Goal: Information Seeking & Learning: Learn about a topic

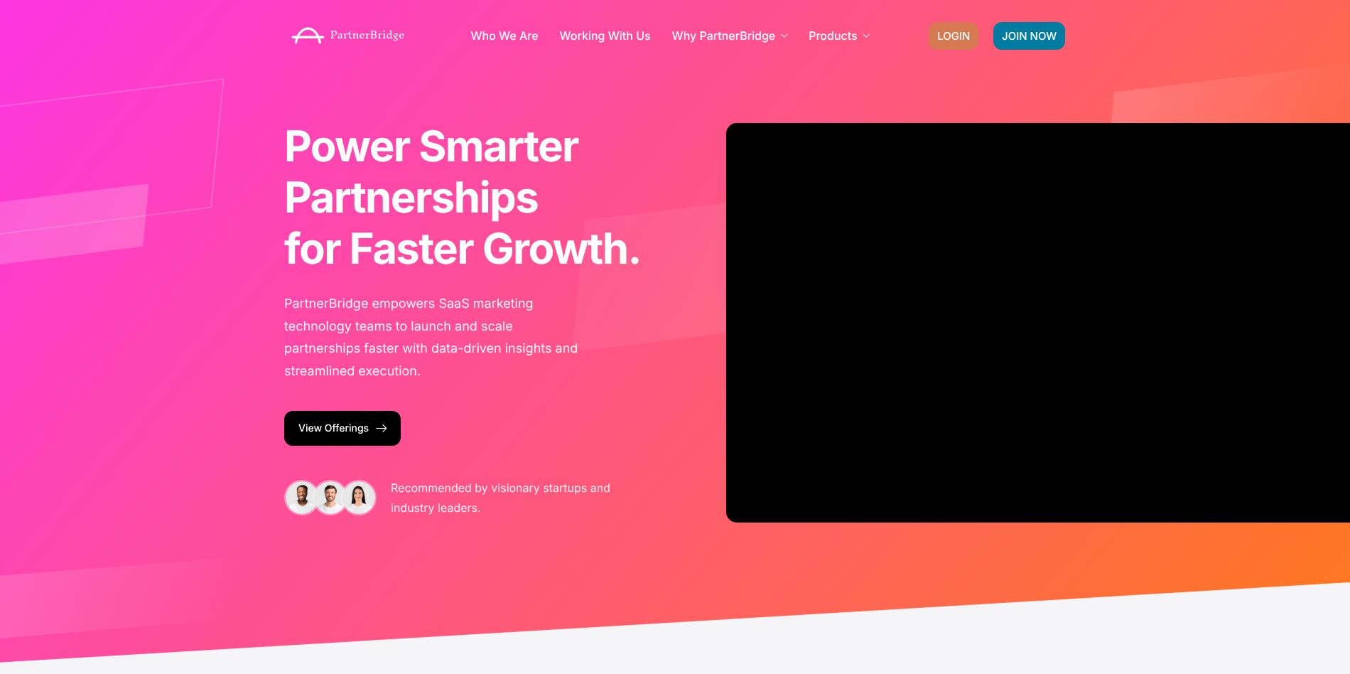
click at [933, 39] on link "LOGIN" at bounding box center [954, 36] width 50 height 28
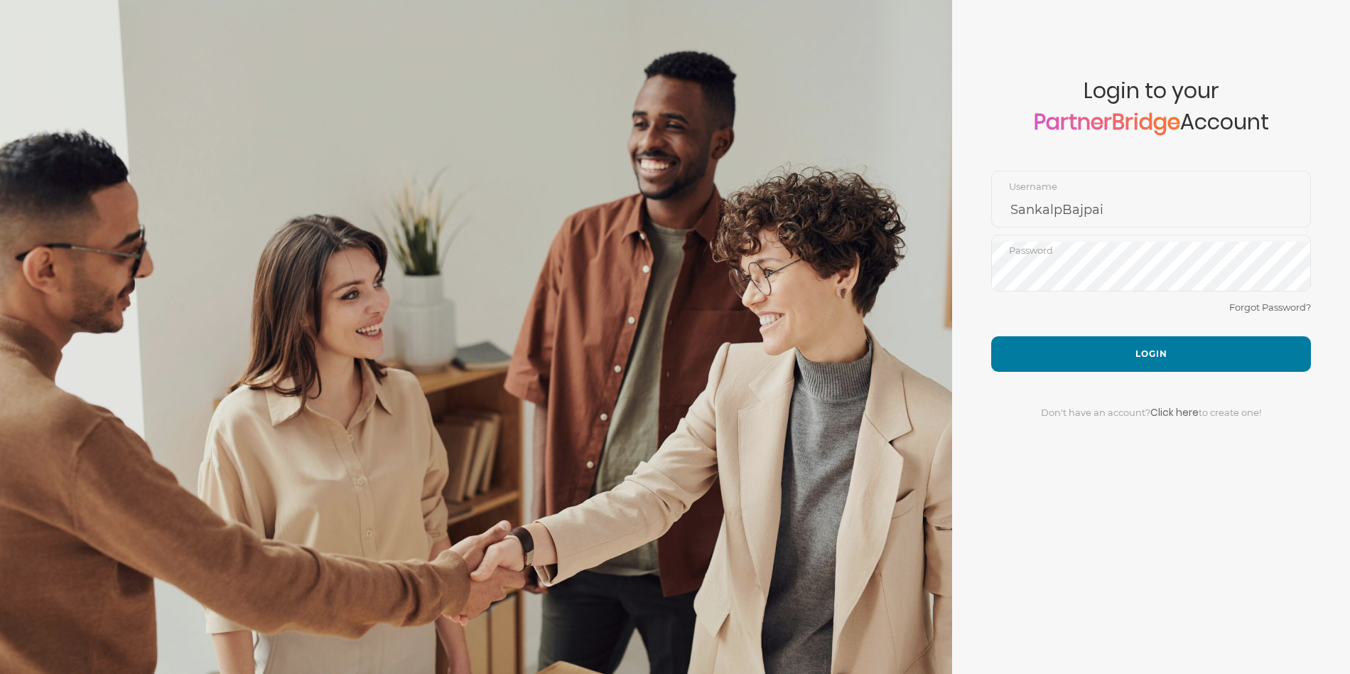
click at [1085, 312] on div "Forgot Password?" at bounding box center [1151, 317] width 320 height 38
click at [1079, 203] on input "SankalpBajpai" at bounding box center [1151, 210] width 318 height 34
type input "DemoUser"
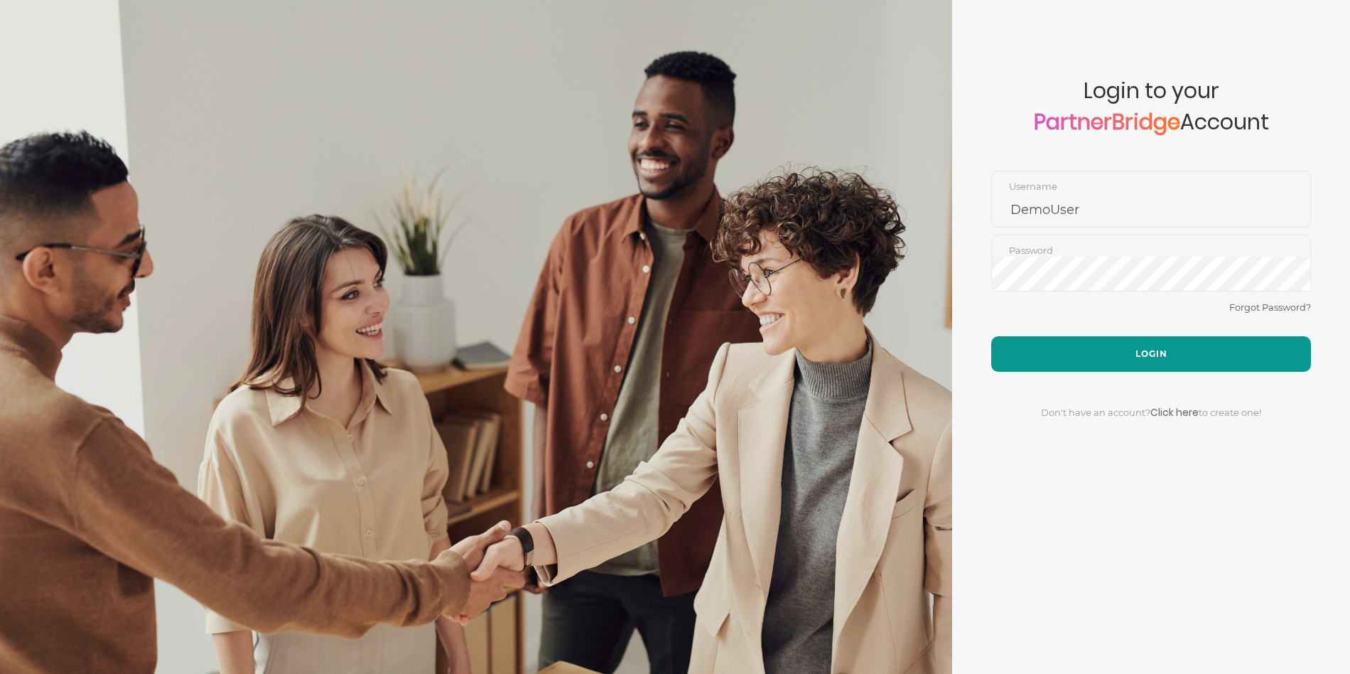
click at [1138, 350] on button "Login" at bounding box center [1151, 354] width 320 height 36
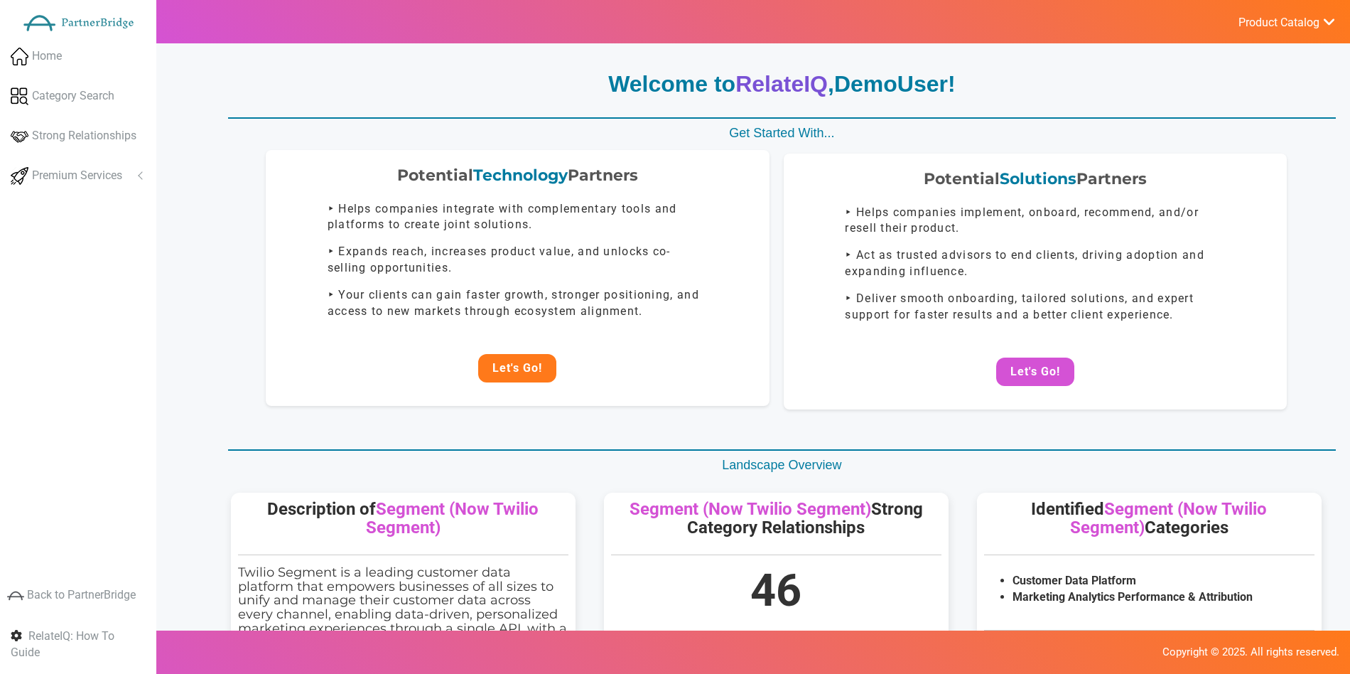
click at [512, 360] on button "Let's Go!" at bounding box center [517, 368] width 78 height 28
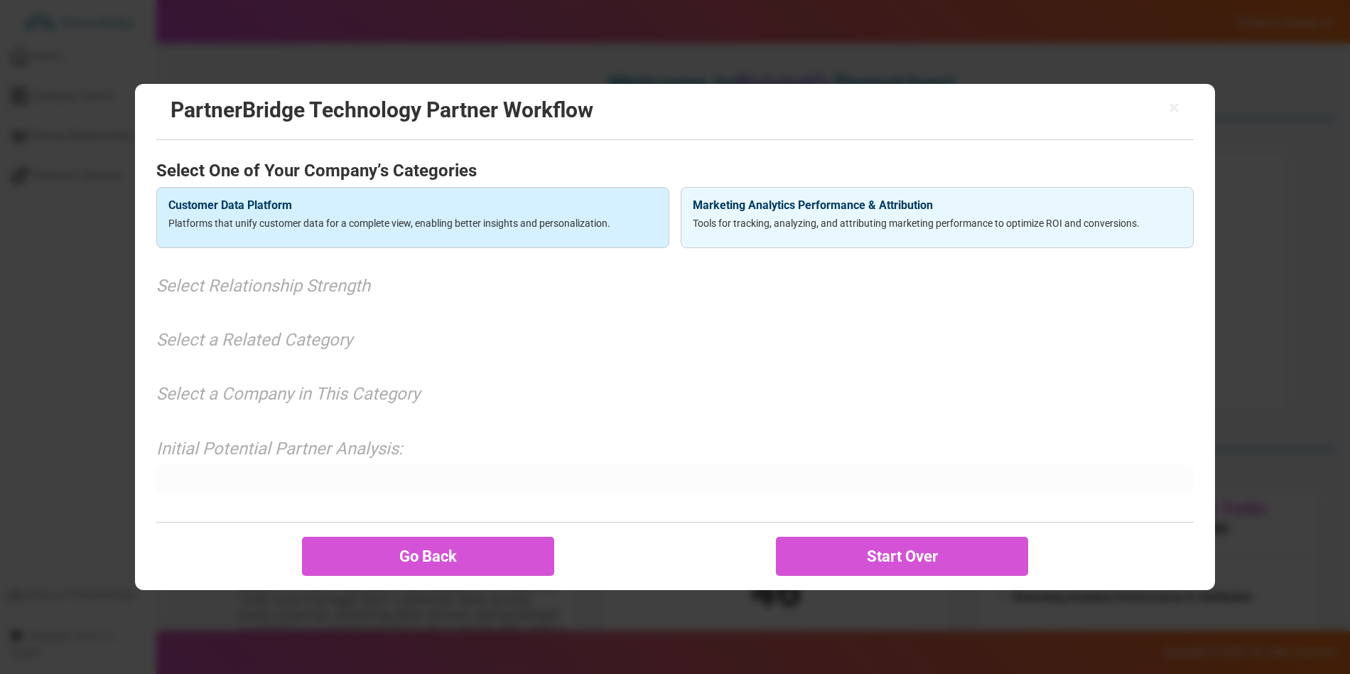
click at [518, 230] on div "Customer Data Platform Platforms that unify customer data for a complete view, …" at bounding box center [412, 217] width 513 height 61
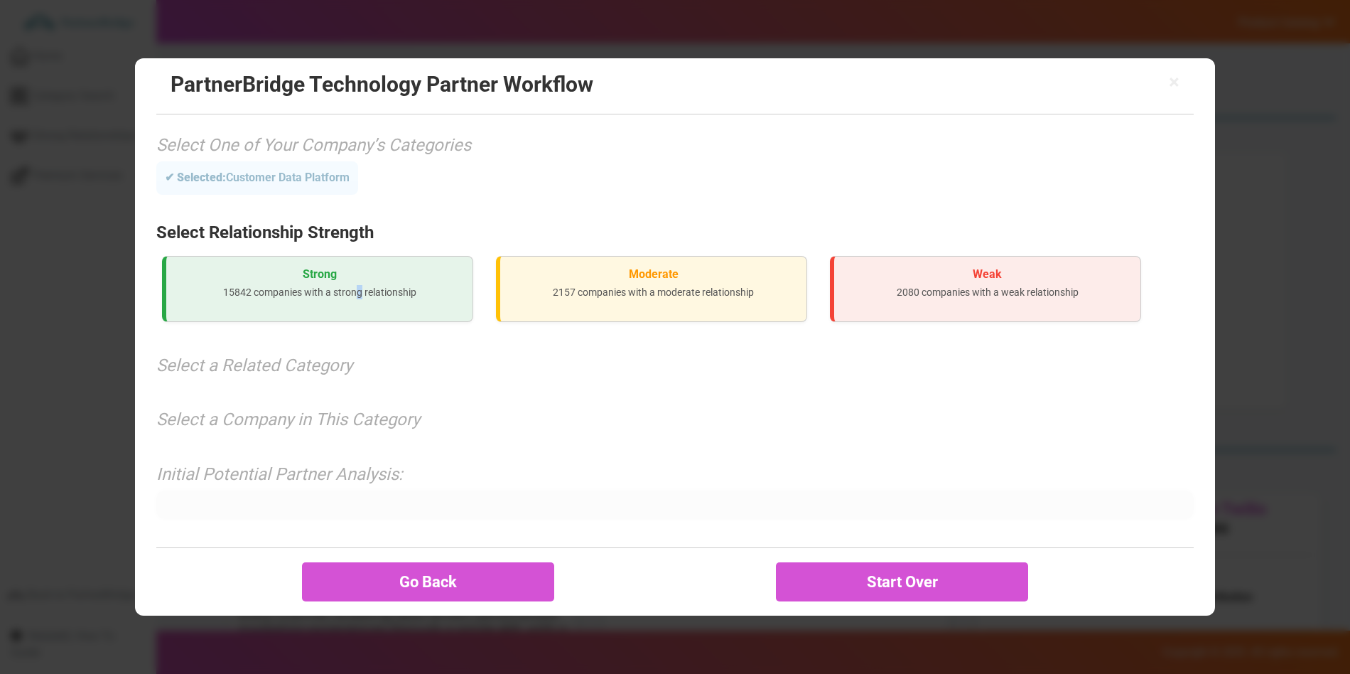
click at [362, 293] on p "15842 companies with a strong relationship" at bounding box center [320, 292] width 284 height 14
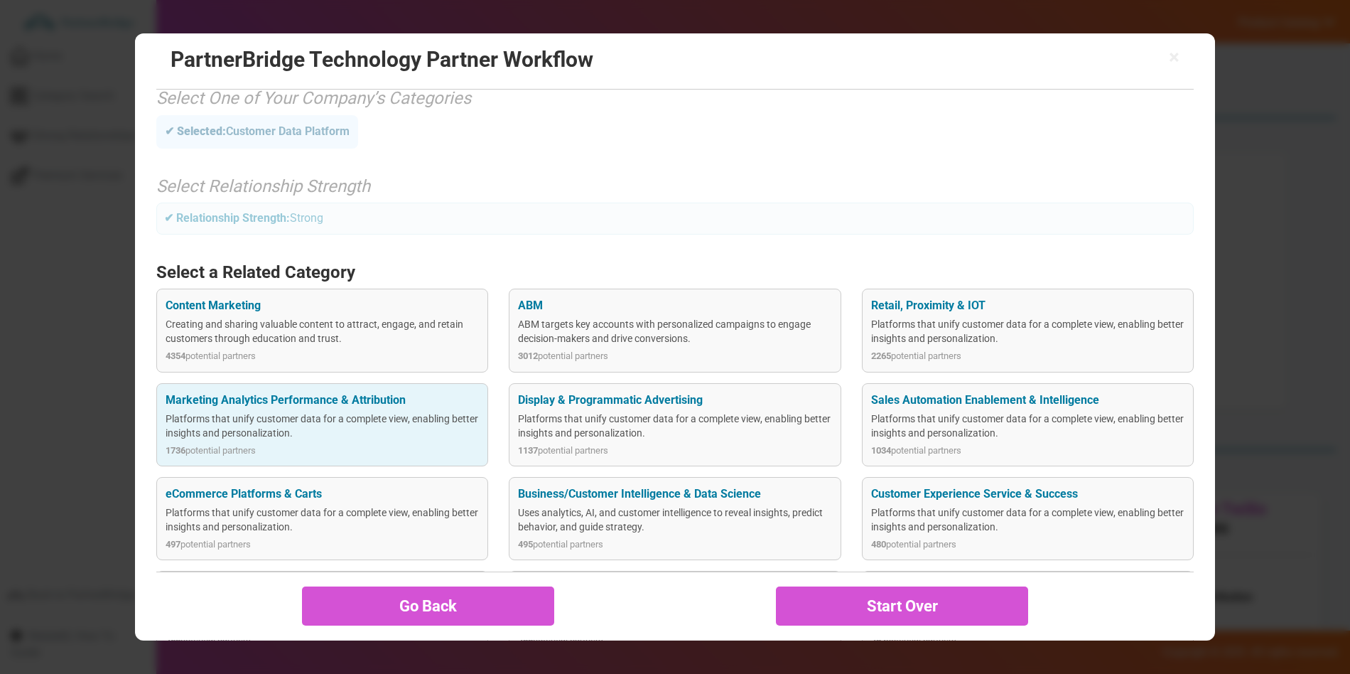
click at [365, 392] on div "Marketing Analytics Performance & Attribution" at bounding box center [322, 400] width 313 height 16
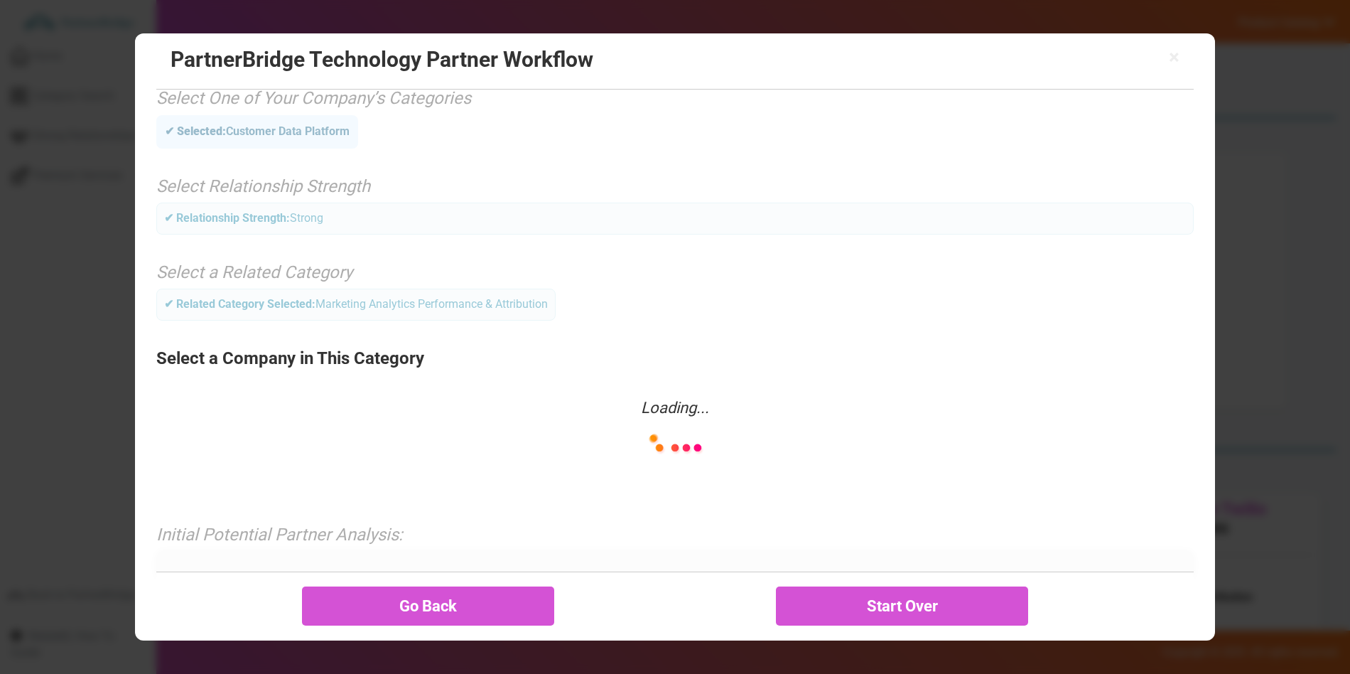
scroll to position [0, 0]
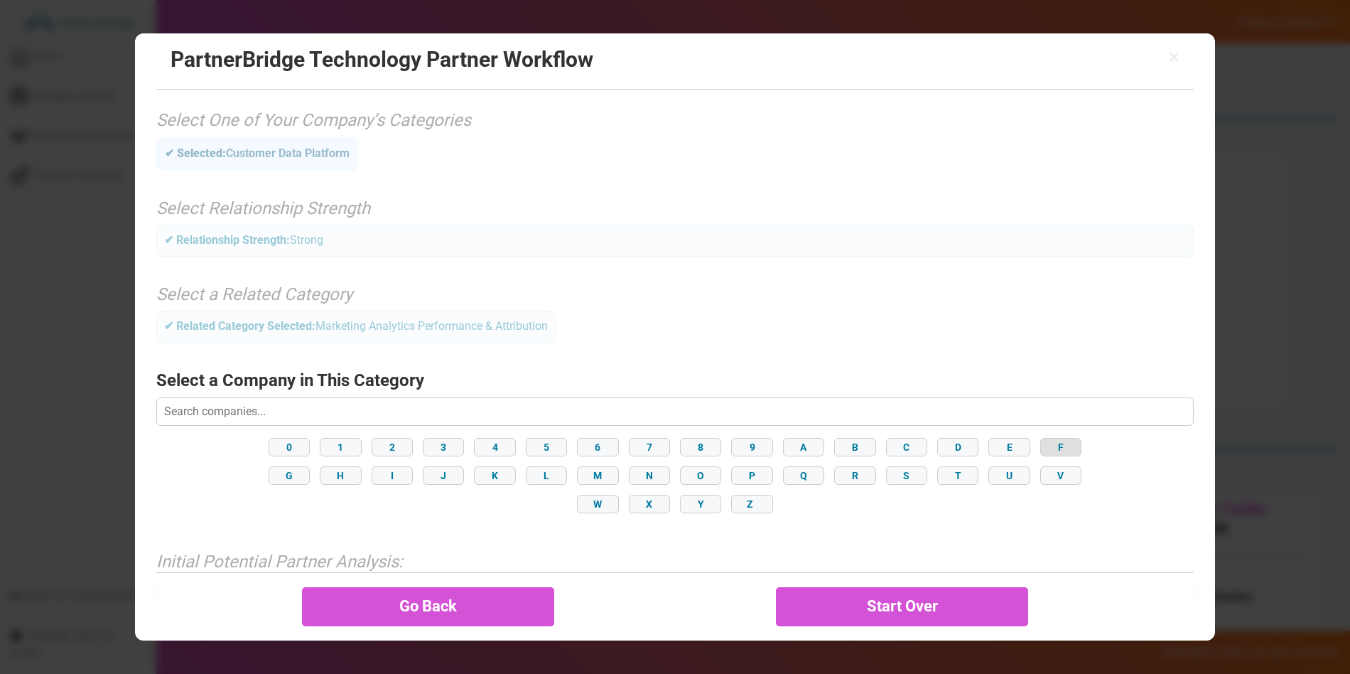
click at [1069, 449] on button "F" at bounding box center [1060, 447] width 41 height 18
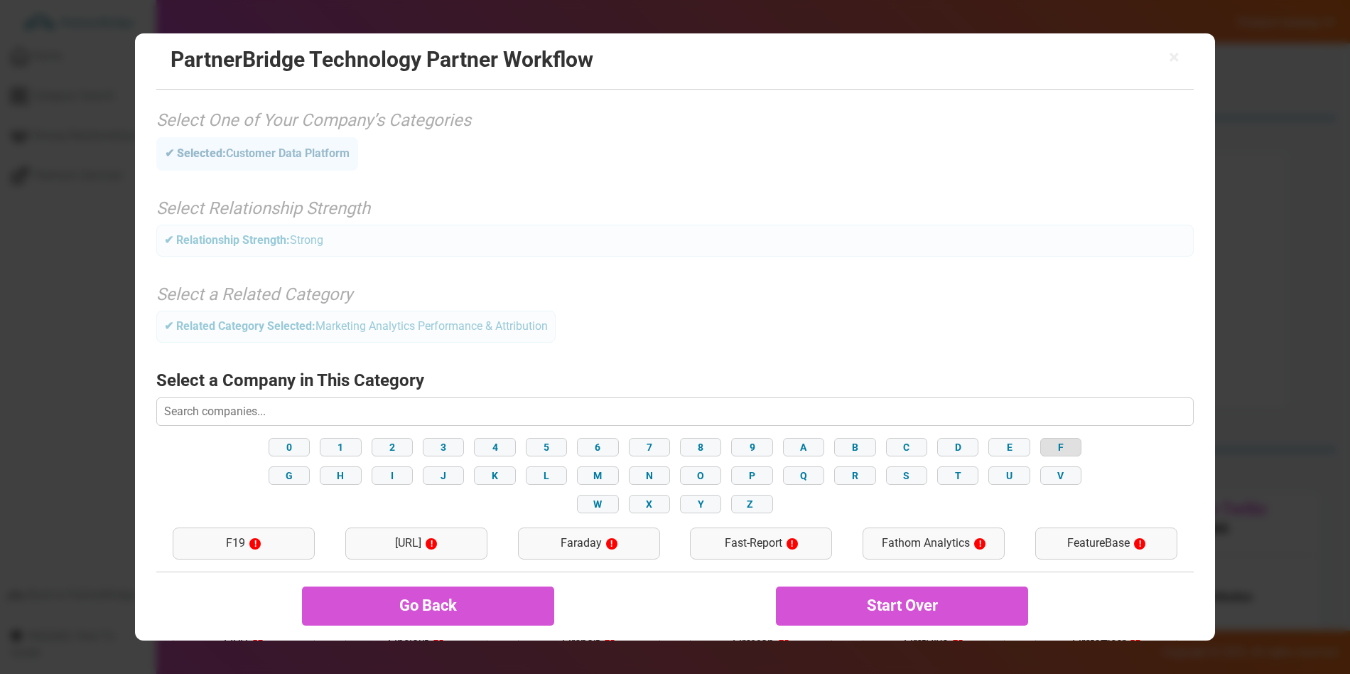
click at [1075, 441] on button "F" at bounding box center [1060, 447] width 41 height 18
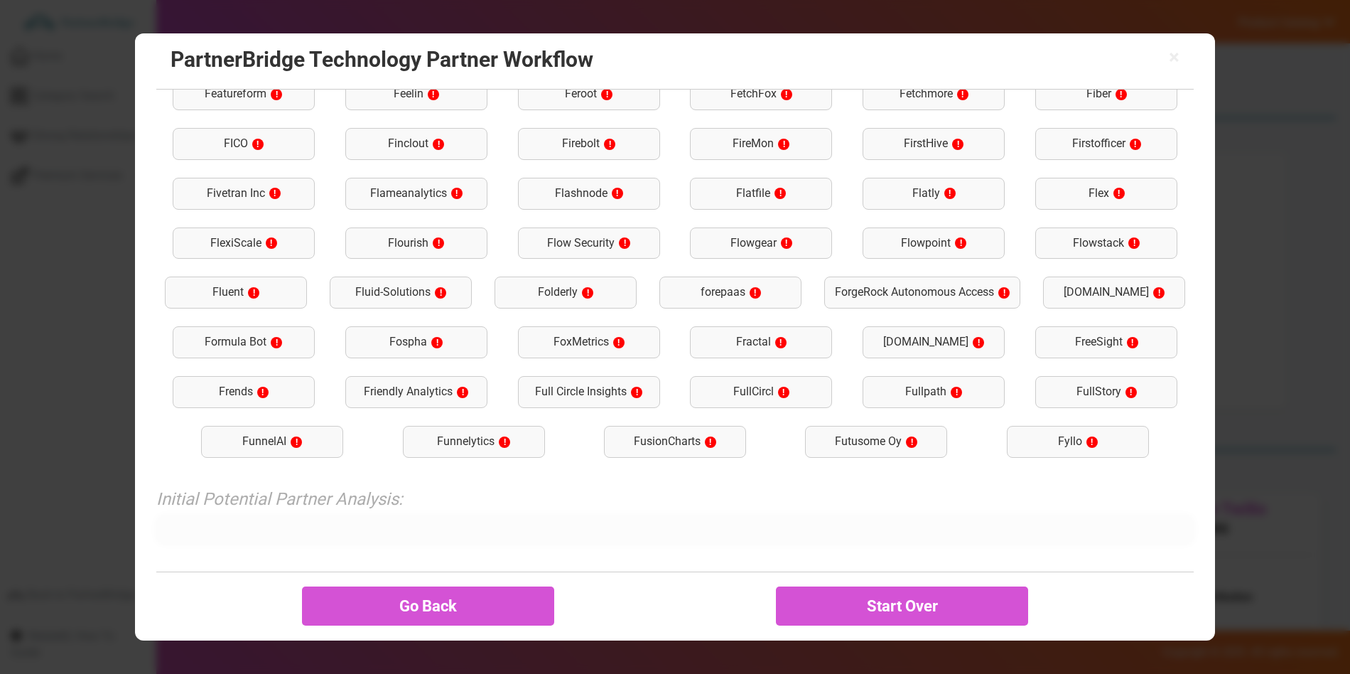
click at [1097, 392] on div "FullStory !" at bounding box center [1106, 392] width 142 height 32
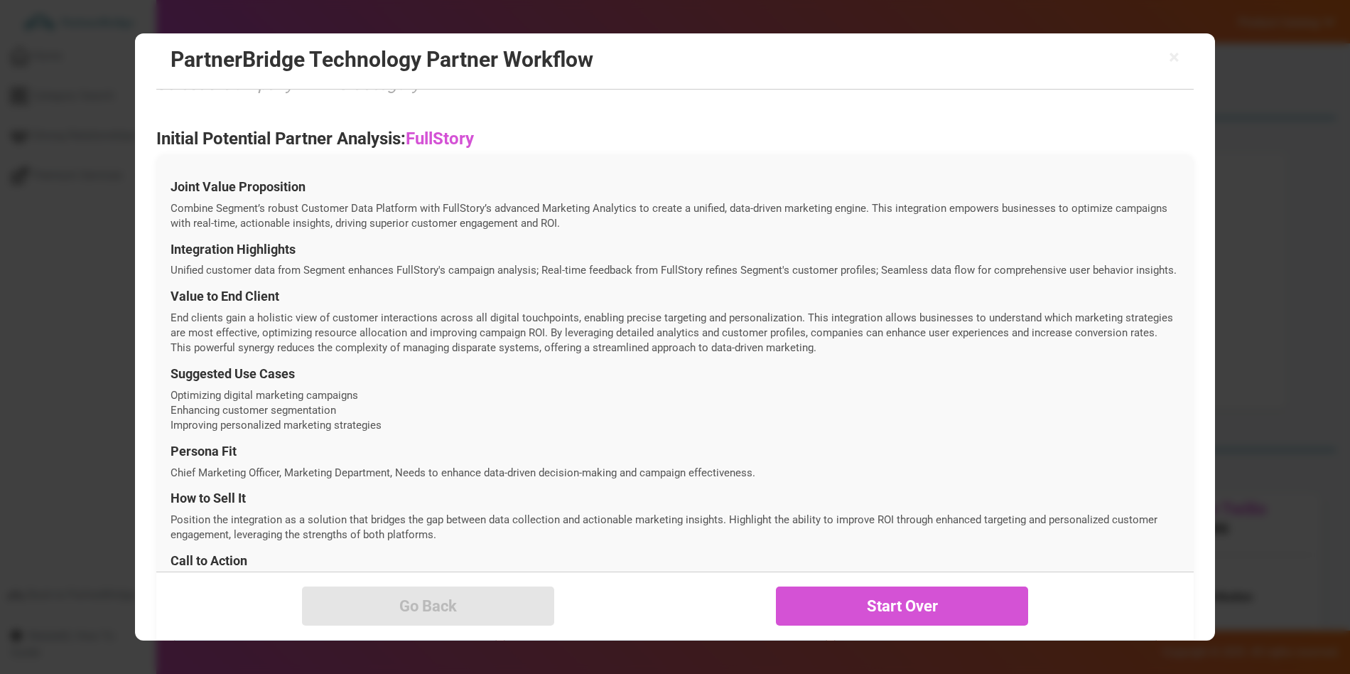
scroll to position [416, 0]
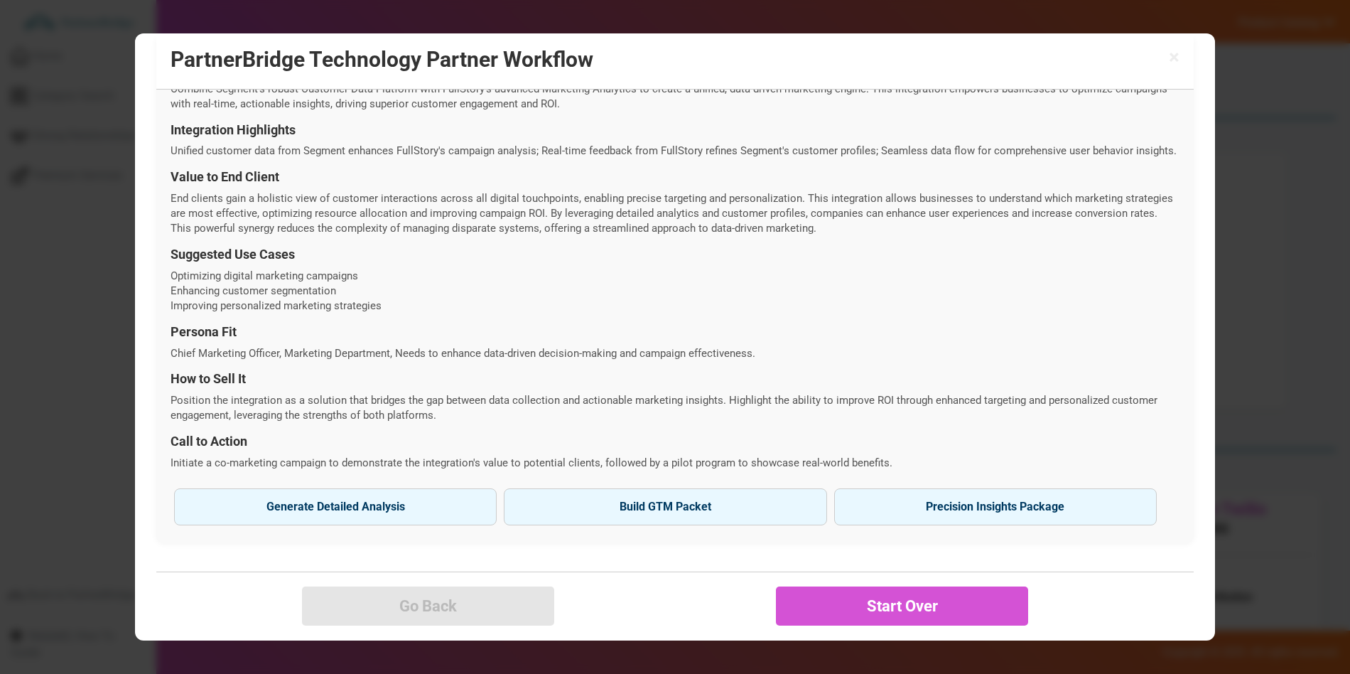
click at [1171, 51] on span "×" at bounding box center [1174, 58] width 11 height 20
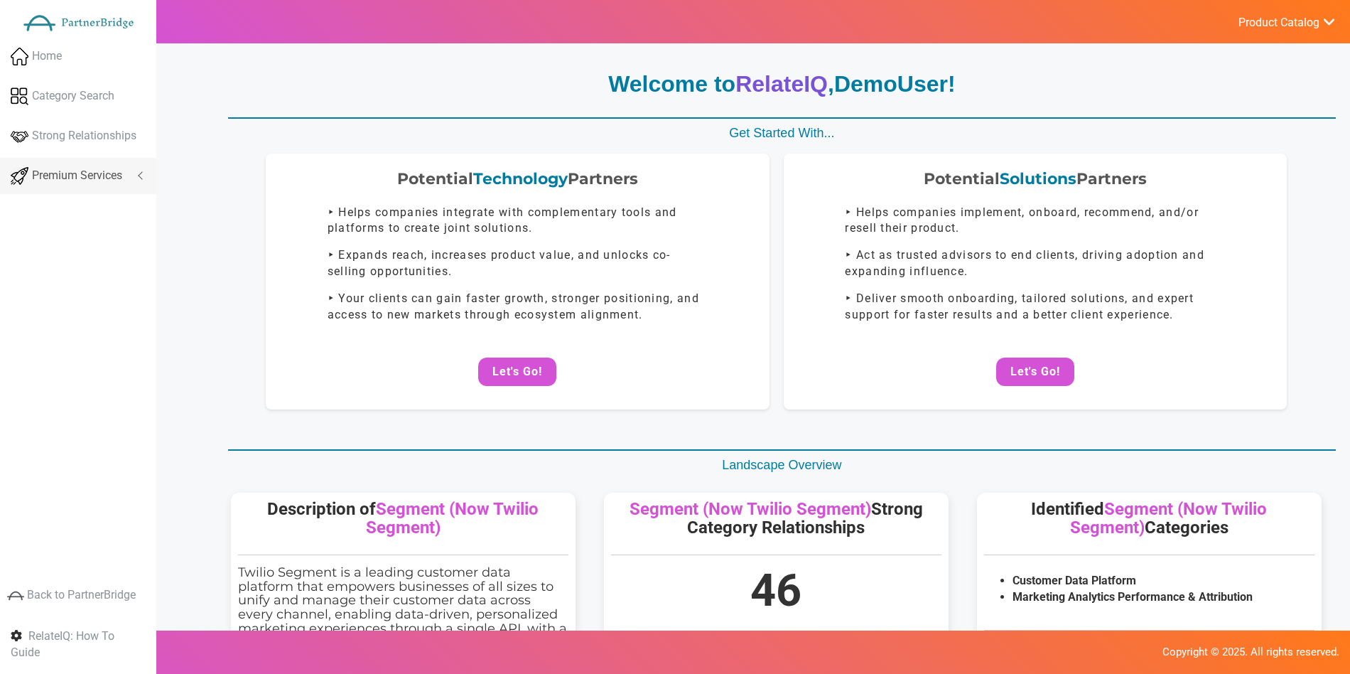
click at [72, 173] on span "Premium Services" at bounding box center [77, 176] width 90 height 16
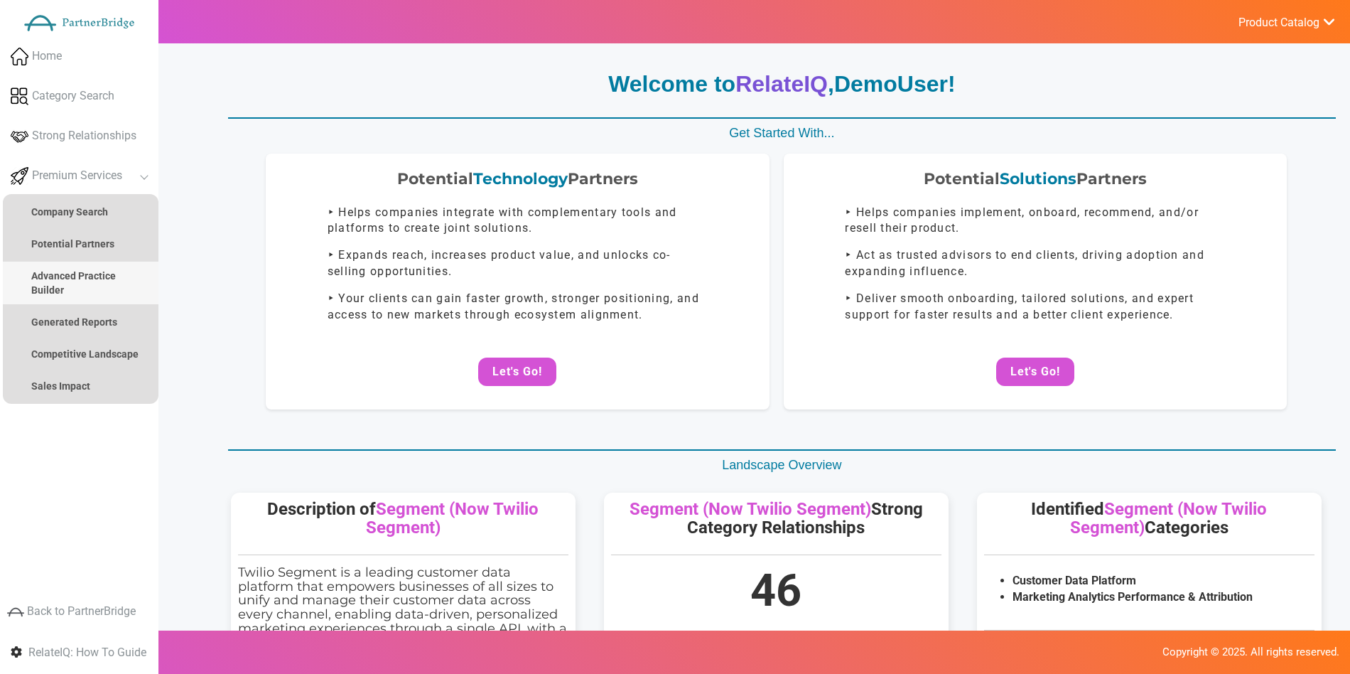
click at [96, 270] on strong "Advanced Practice Builder" at bounding box center [73, 283] width 85 height 26
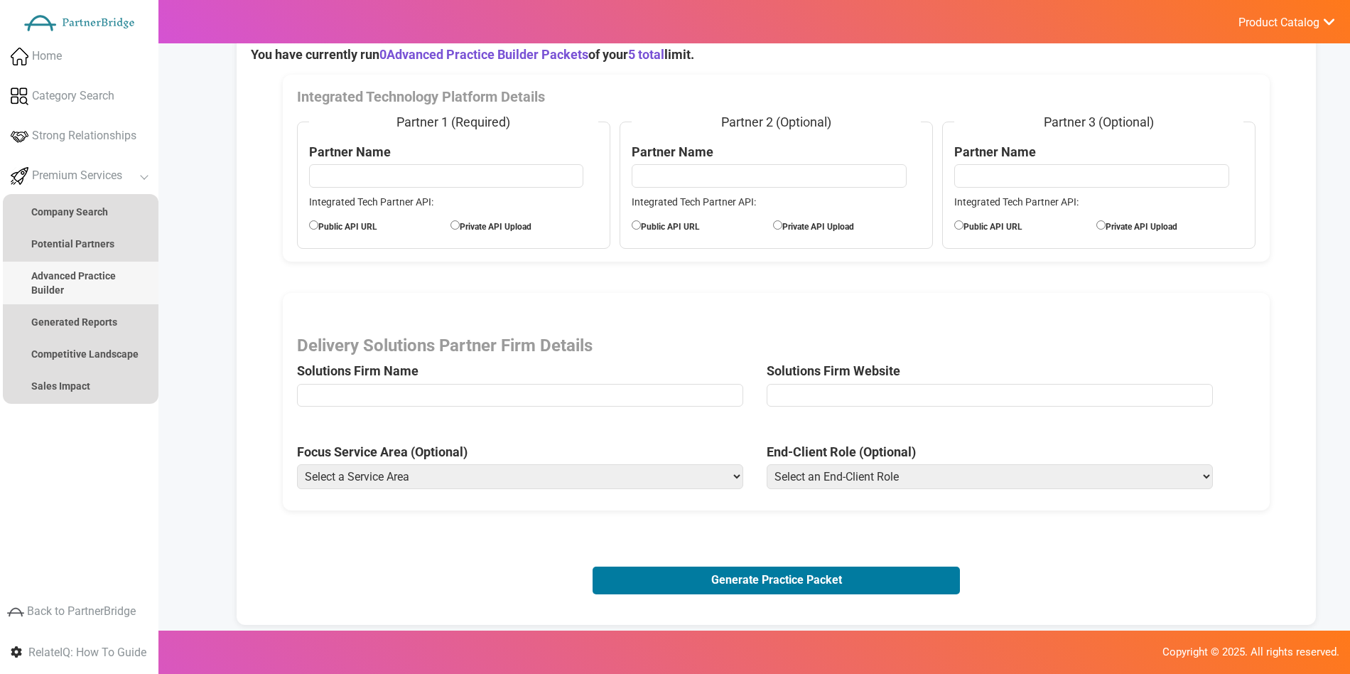
scroll to position [266, 0]
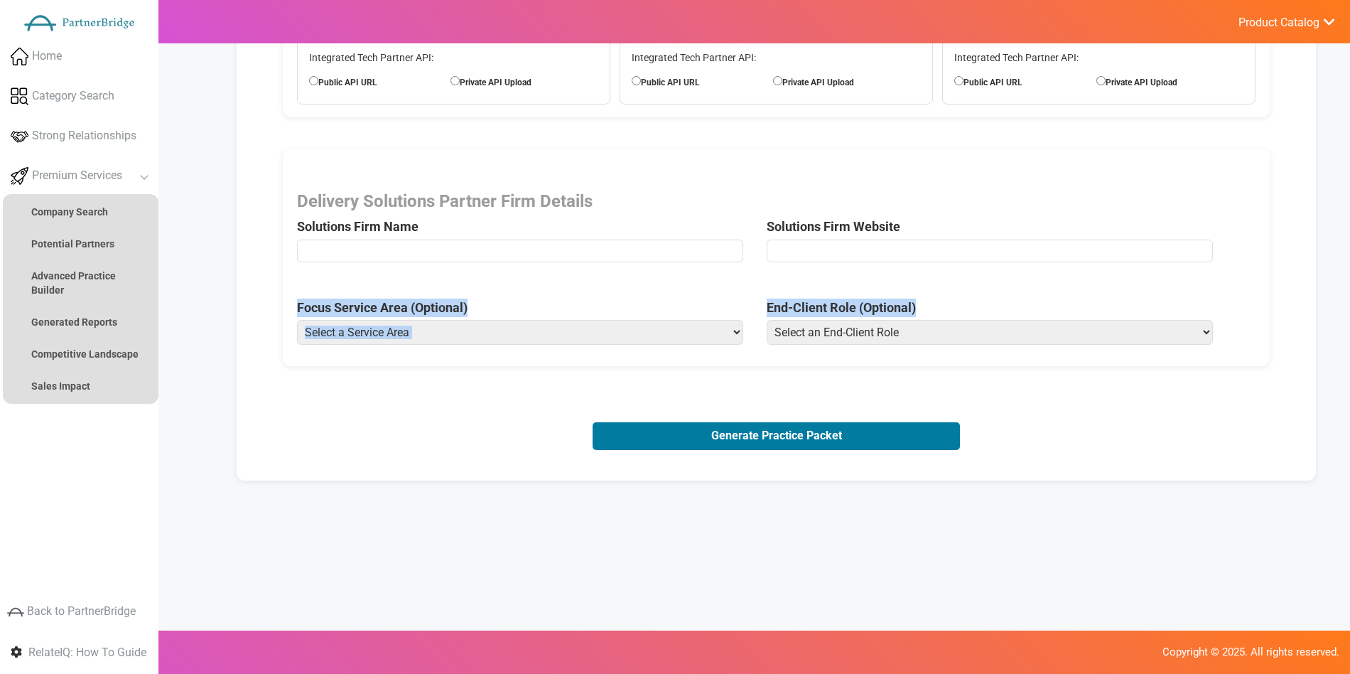
drag, startPoint x: 341, startPoint y: 291, endPoint x: 995, endPoint y: 305, distance: 653.9
click at [995, 306] on div "Delivery Solutions Partner Firm Details Solutions Firm Name Solutions Firm Webs…" at bounding box center [776, 257] width 987 height 217
click at [995, 304] on span "End-Client Role (Optional) Select an End-Client Role Chief Executive Officer (C…" at bounding box center [1002, 325] width 470 height 54
click at [352, 308] on label "Focus Service Area (Optional)" at bounding box center [382, 307] width 171 height 18
click at [355, 308] on label "Focus Service Area (Optional)" at bounding box center [382, 307] width 171 height 18
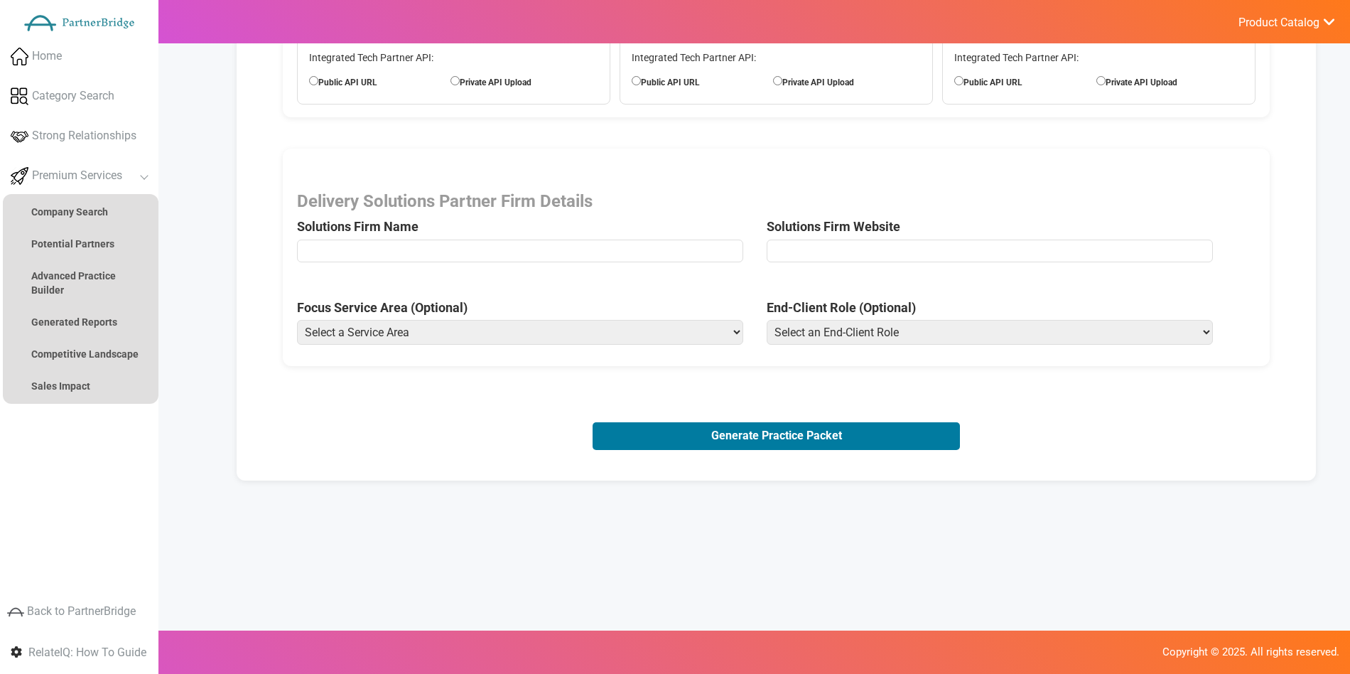
click at [355, 320] on select "Select a Service Area Analytics (eCommerce) Analytics (Retail) Application Deve…" at bounding box center [520, 332] width 446 height 25
click at [394, 333] on select "Select a Service Area Analytics (eCommerce) Analytics (Retail) Application Deve…" at bounding box center [520, 332] width 446 height 25
click at [891, 320] on select "Select an End-Client Role Chief Executive Officer (CEO) Chief Operating Officer…" at bounding box center [990, 332] width 446 height 25
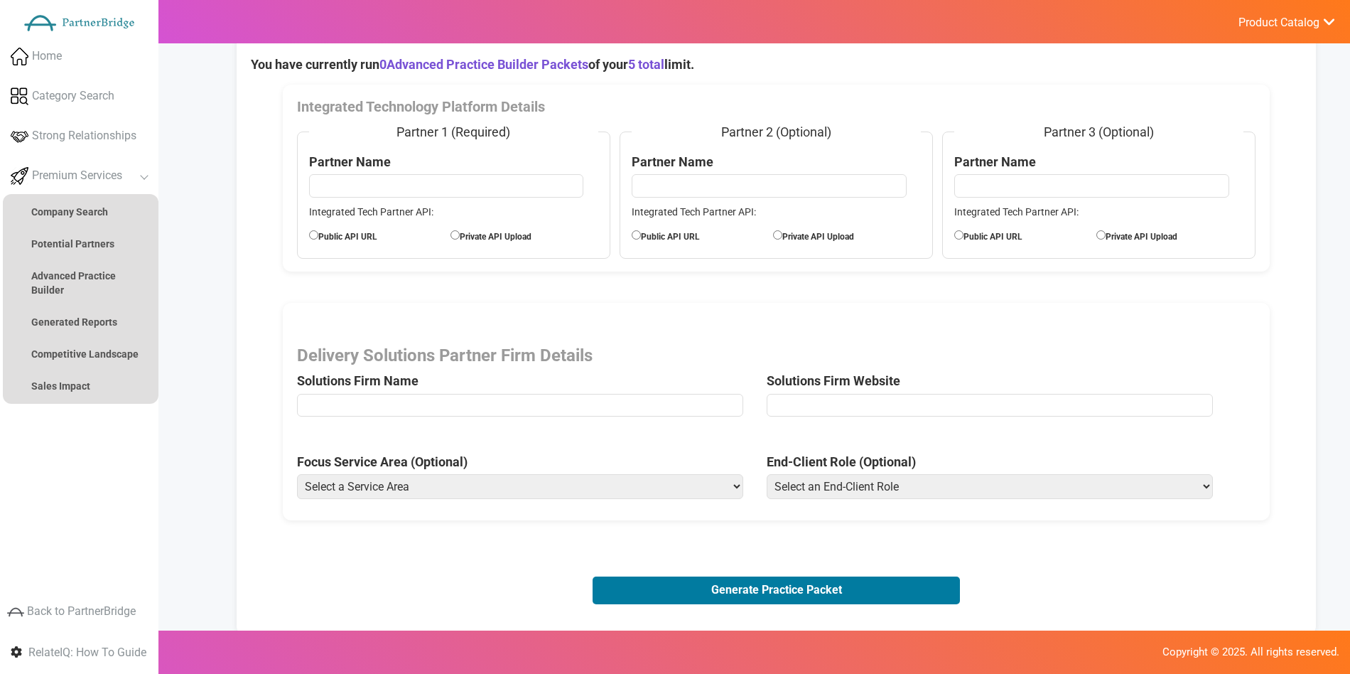
scroll to position [72, 0]
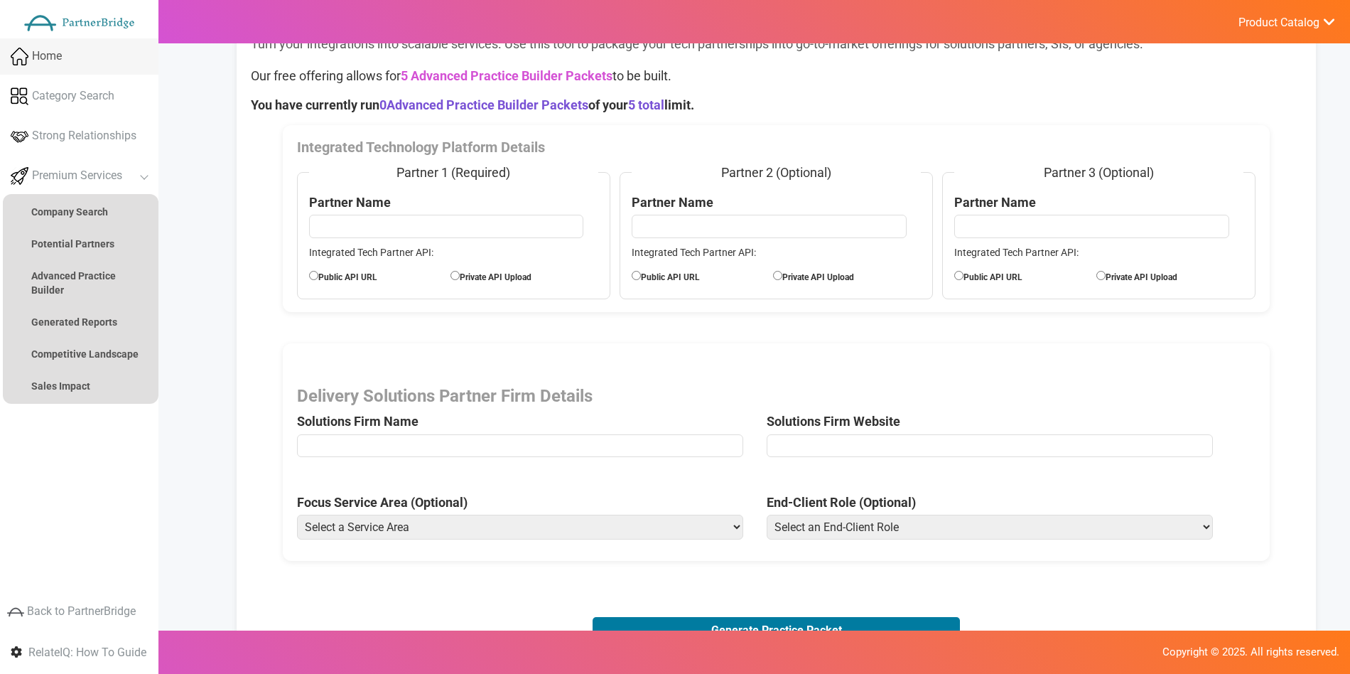
click at [76, 45] on link "Home" at bounding box center [79, 56] width 158 height 36
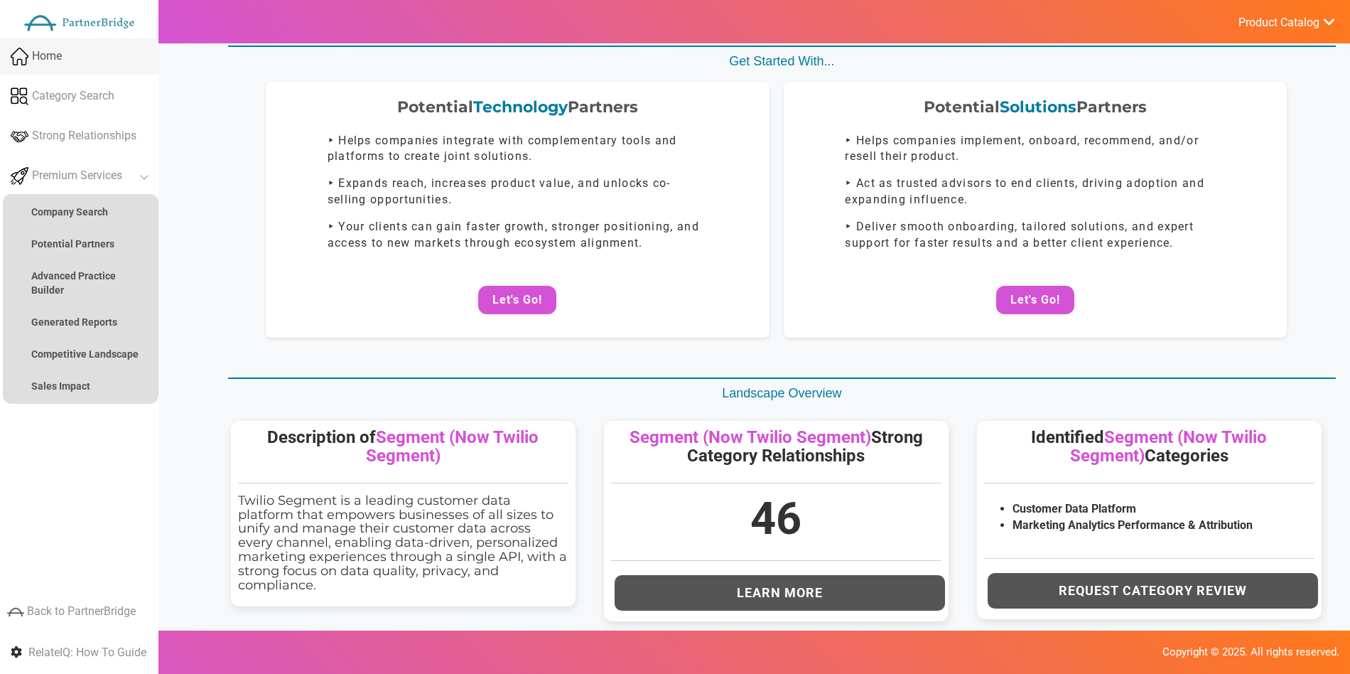
scroll to position [0, 0]
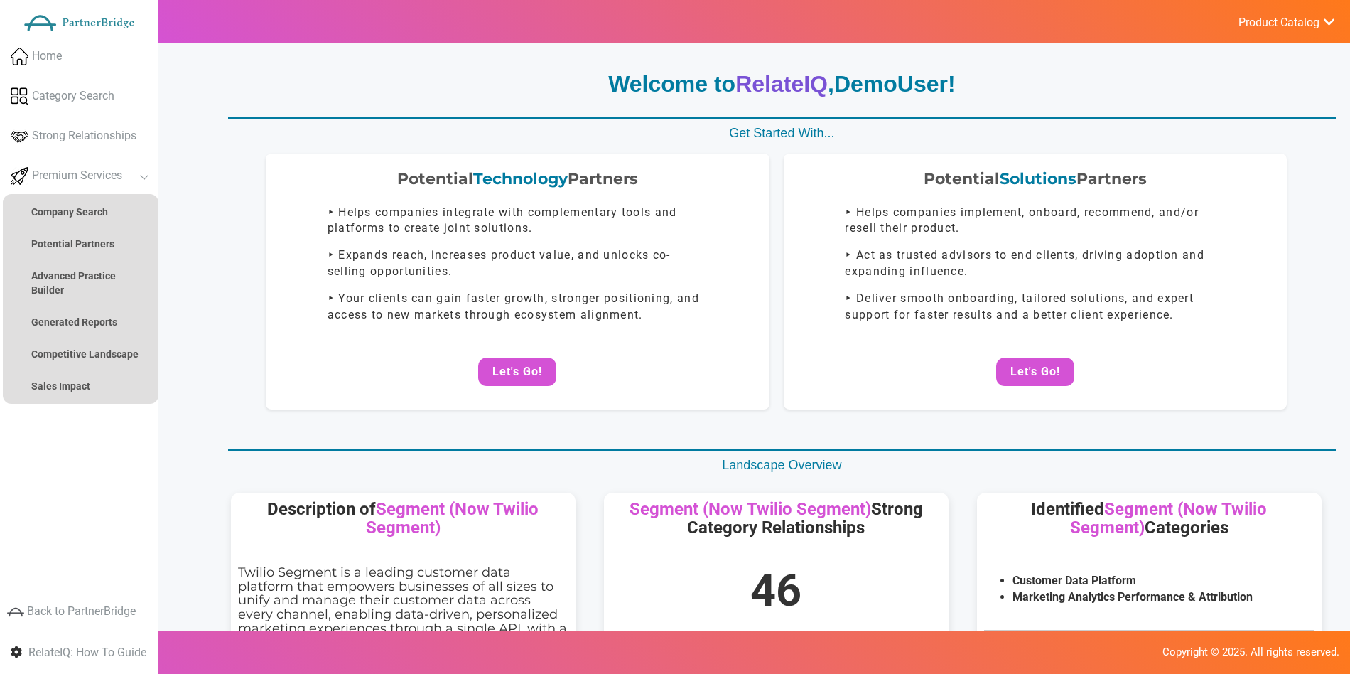
click at [1053, 357] on button "Let's Go!" at bounding box center [1035, 371] width 78 height 28
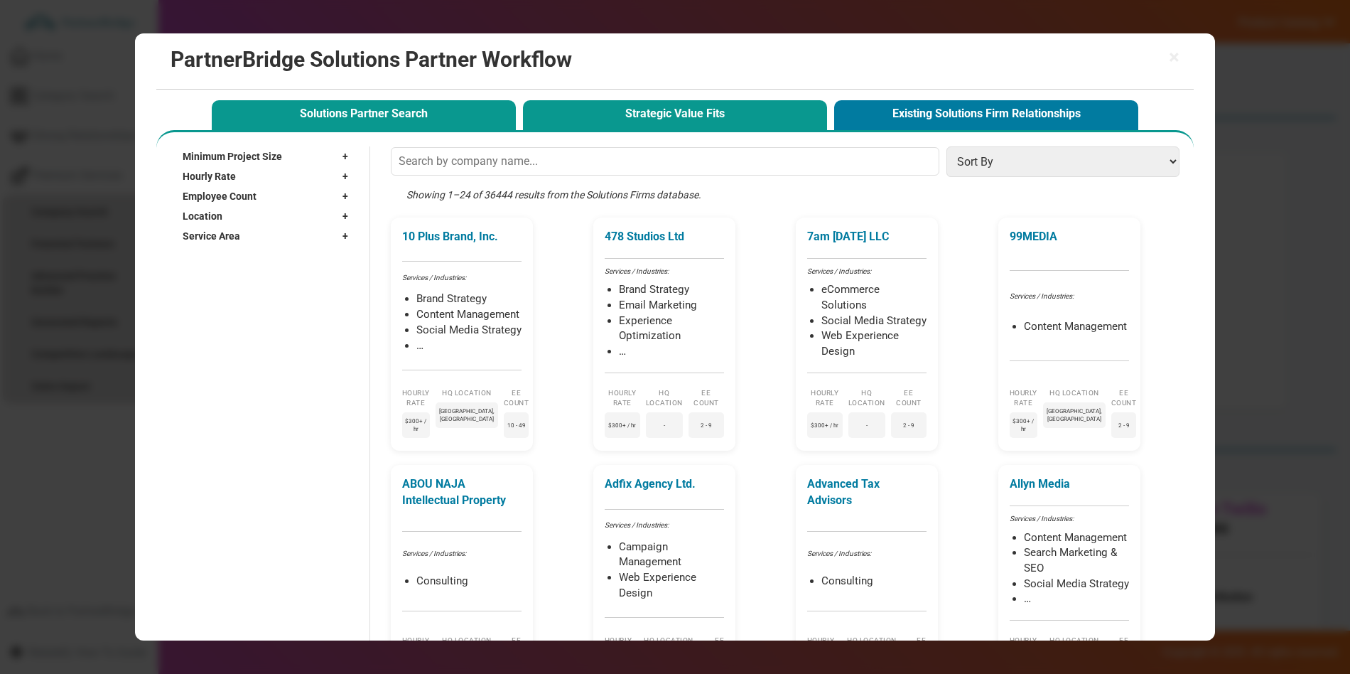
click at [659, 126] on button "Strategic Value Fits" at bounding box center [675, 114] width 304 height 29
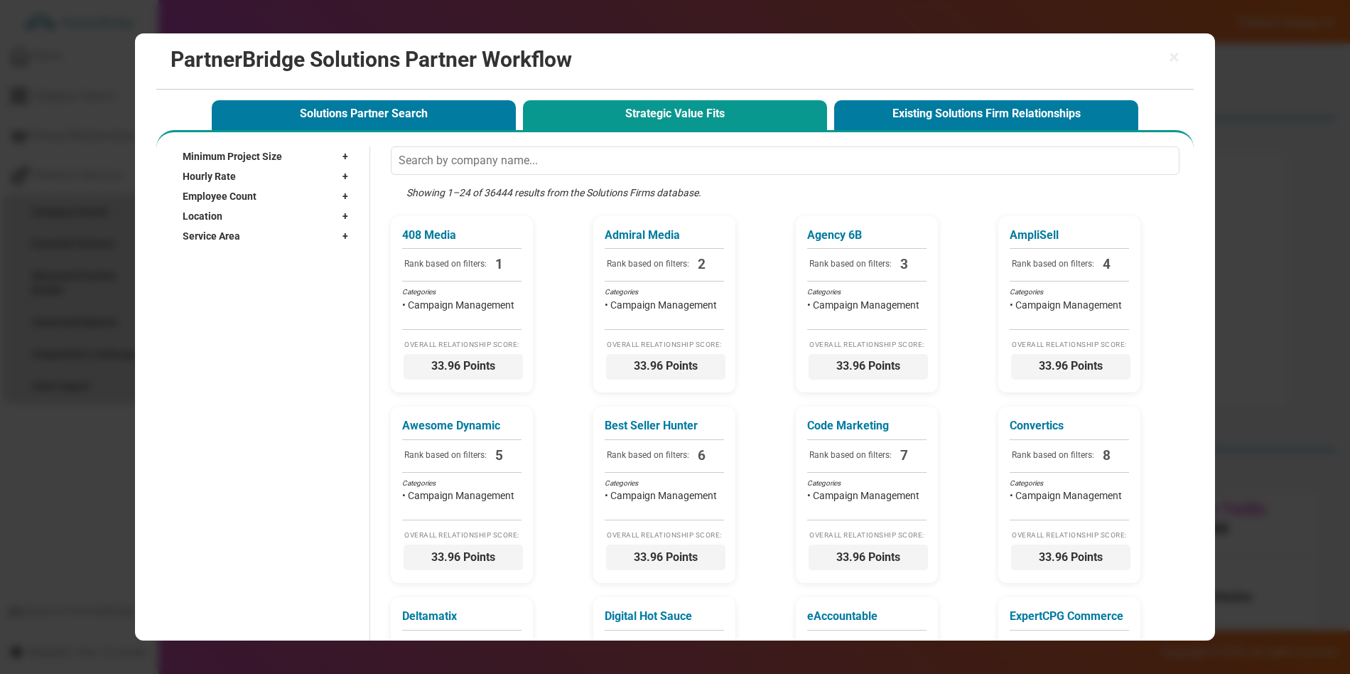
click at [342, 213] on span "+" at bounding box center [348, 216] width 13 height 14
click at [298, 240] on input "text" at bounding box center [259, 236] width 153 height 21
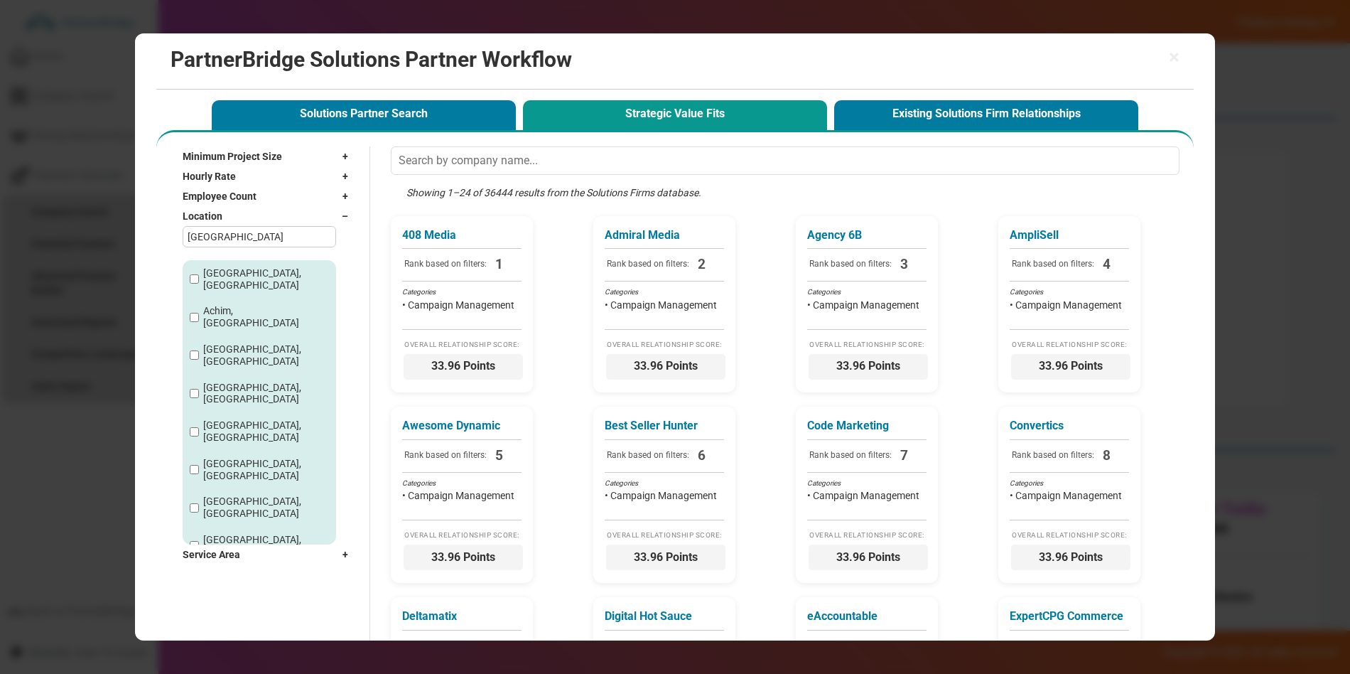
type input "Germany"
click at [197, 451] on div "Berlin, Germany" at bounding box center [259, 470] width 153 height 38
click at [196, 465] on input "Berlin, Germany" at bounding box center [194, 469] width 9 height 9
checkbox input "true"
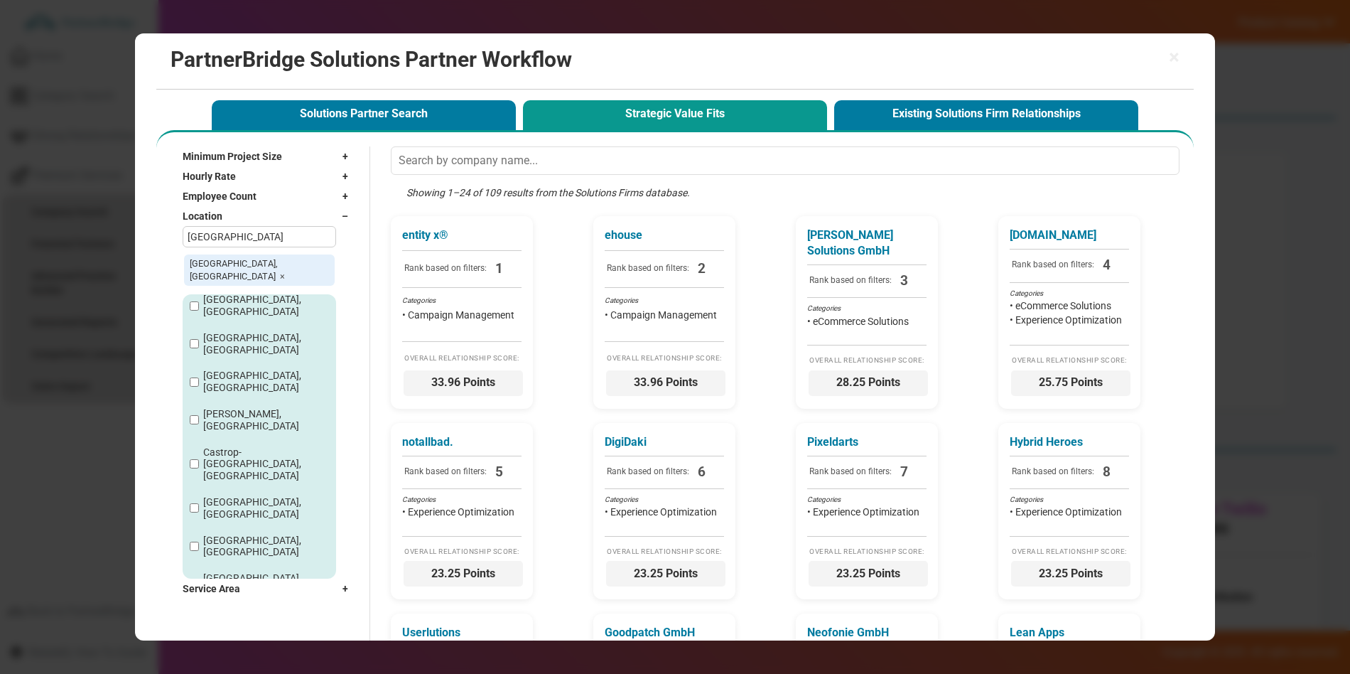
scroll to position [355, 0]
drag, startPoint x: 197, startPoint y: 433, endPoint x: 207, endPoint y: 441, distance: 13.1
checkbox input "true"
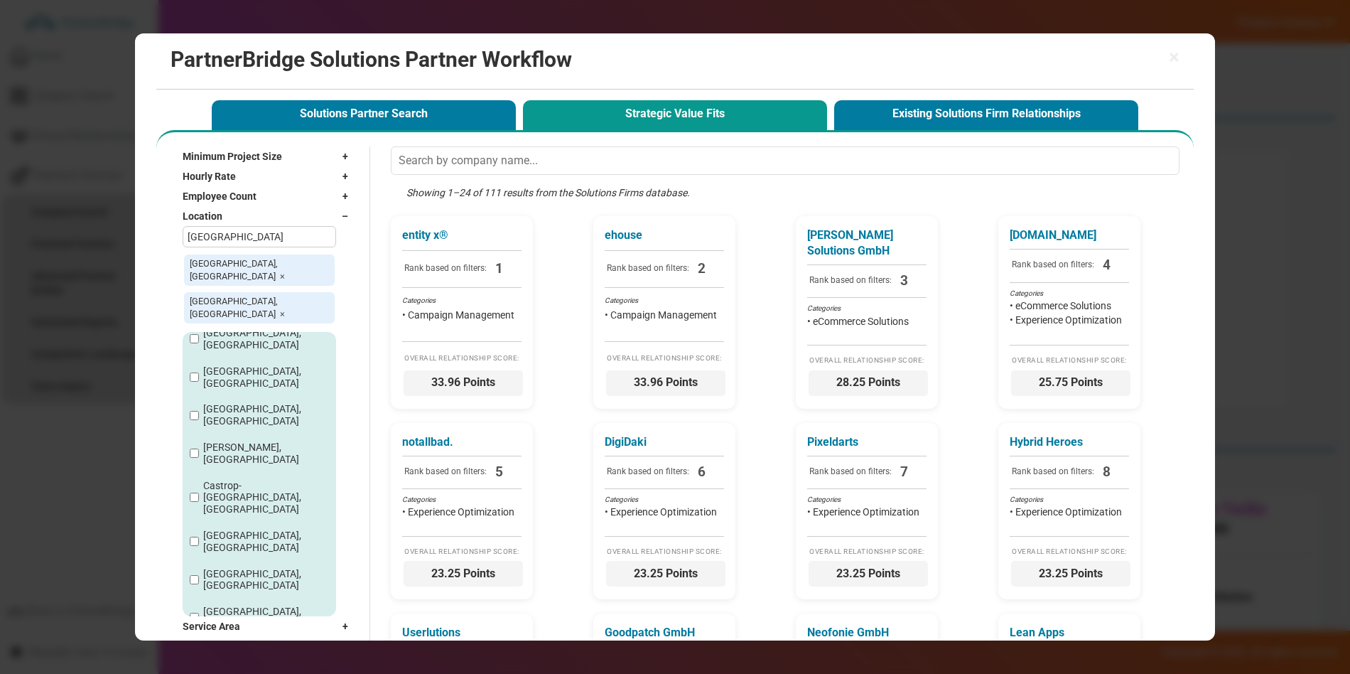
checkbox input "true"
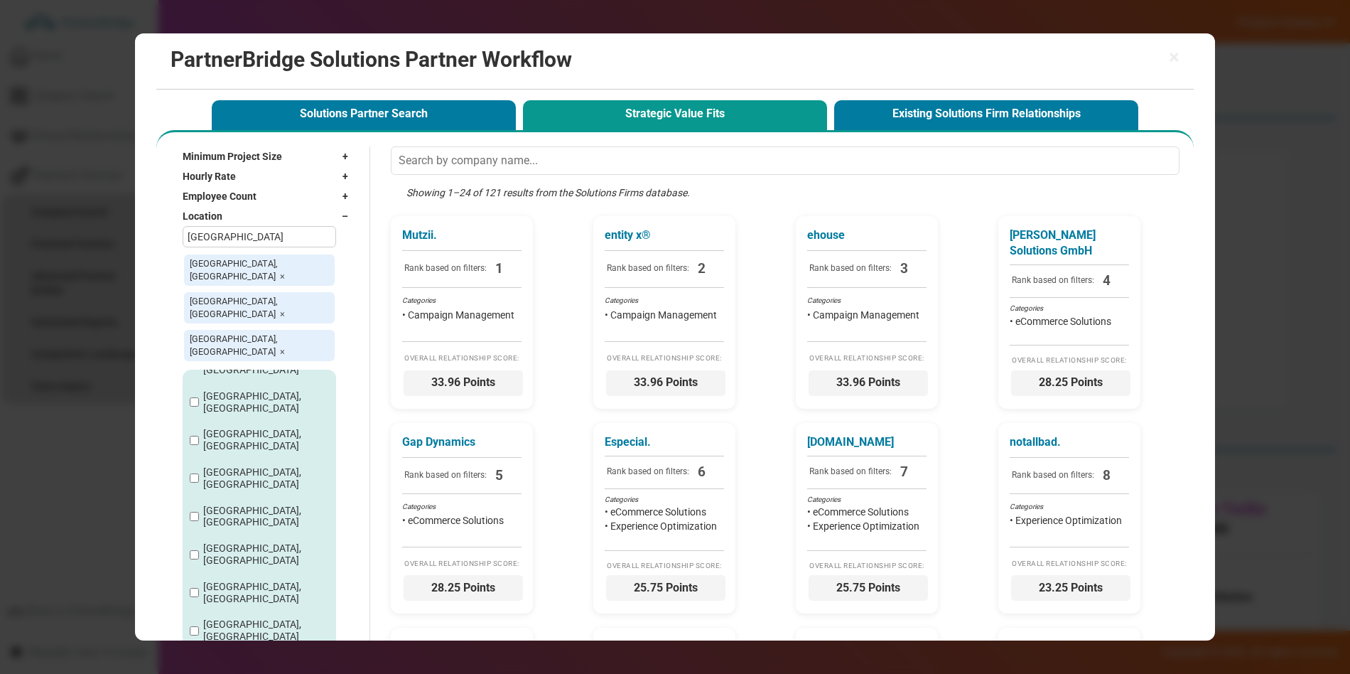
scroll to position [1051, 0]
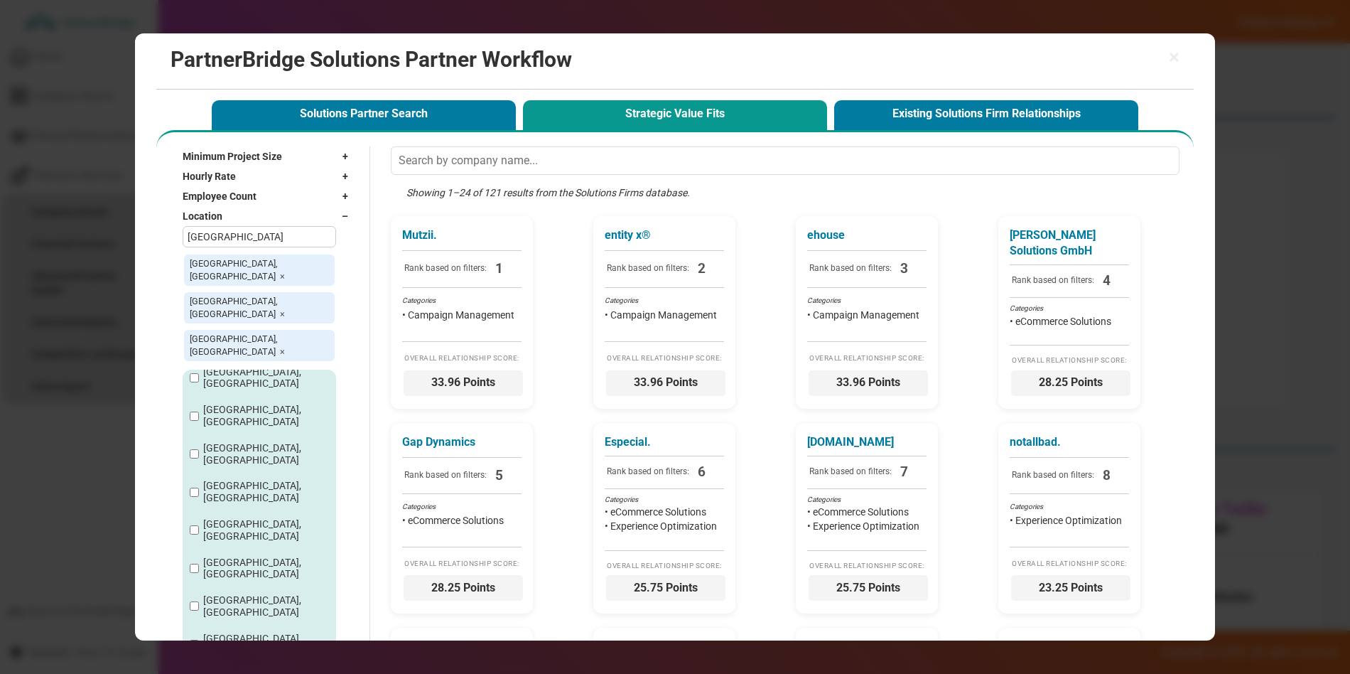
checkbox input "true"
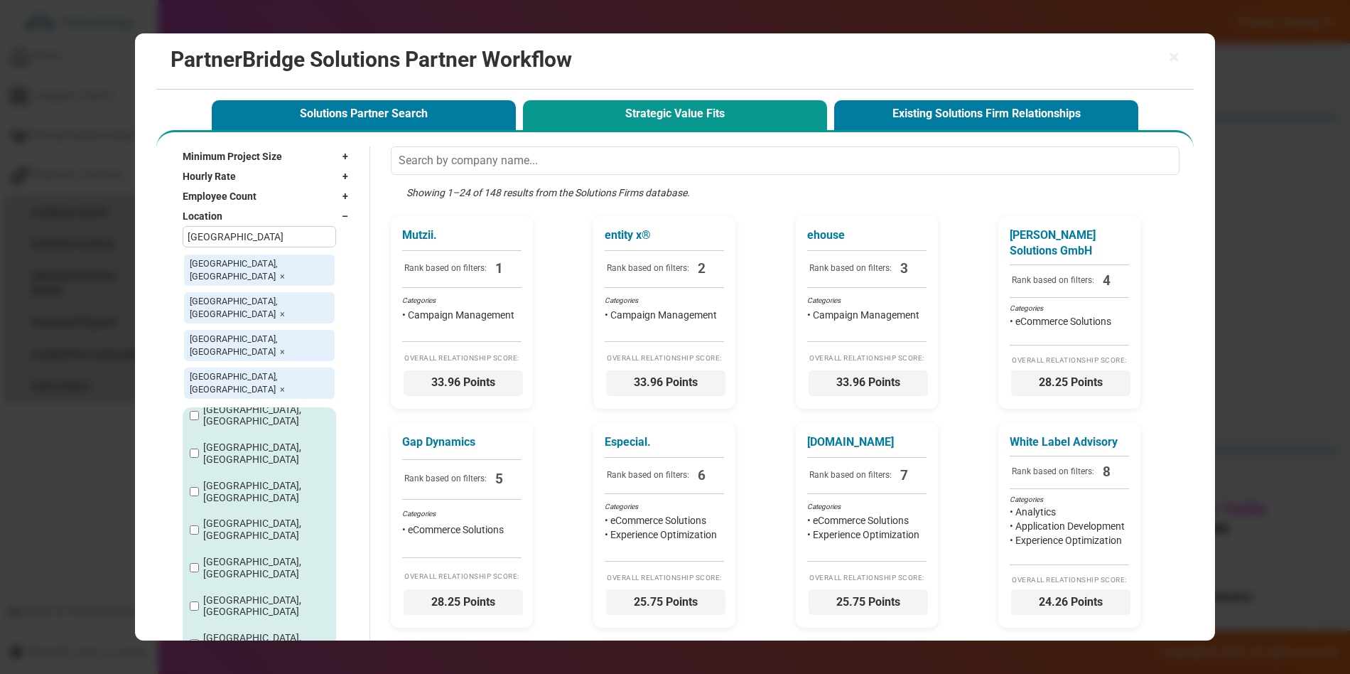
click at [315, 240] on input "Germany" at bounding box center [259, 236] width 153 height 21
click at [315, 239] on input "Germany" at bounding box center [259, 236] width 153 height 21
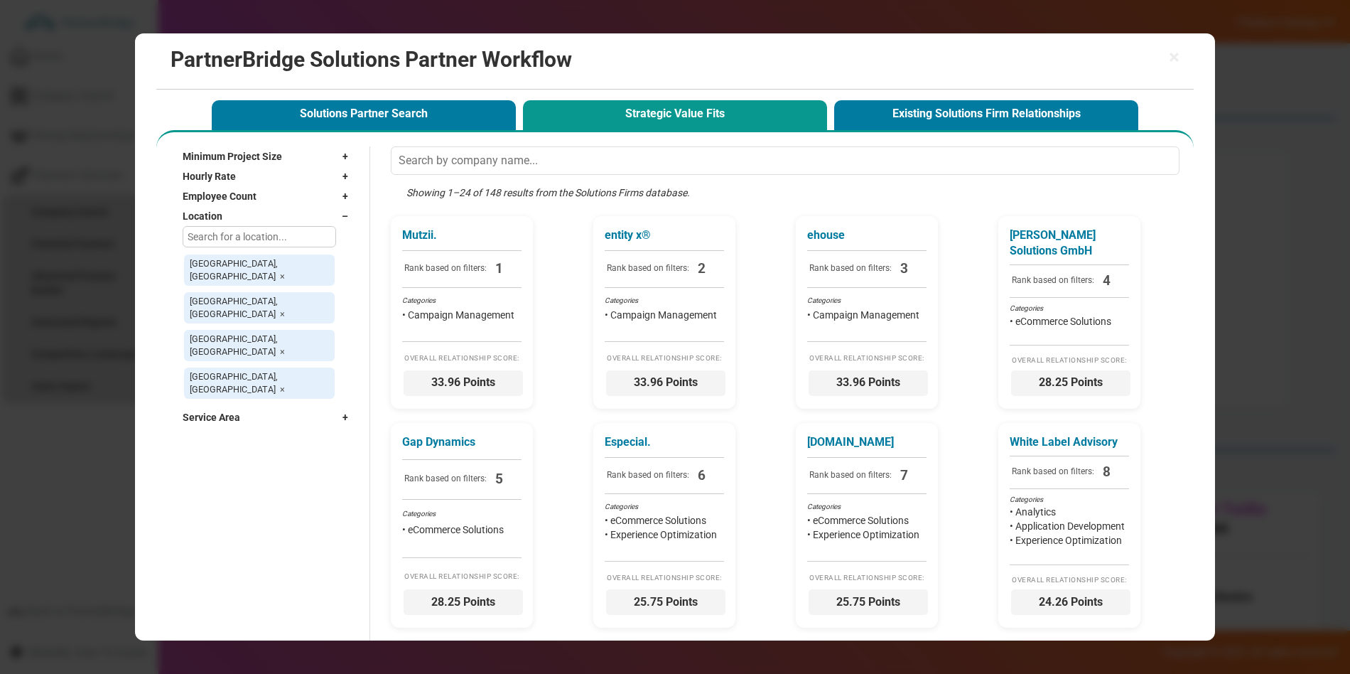
scroll to position [2, 0]
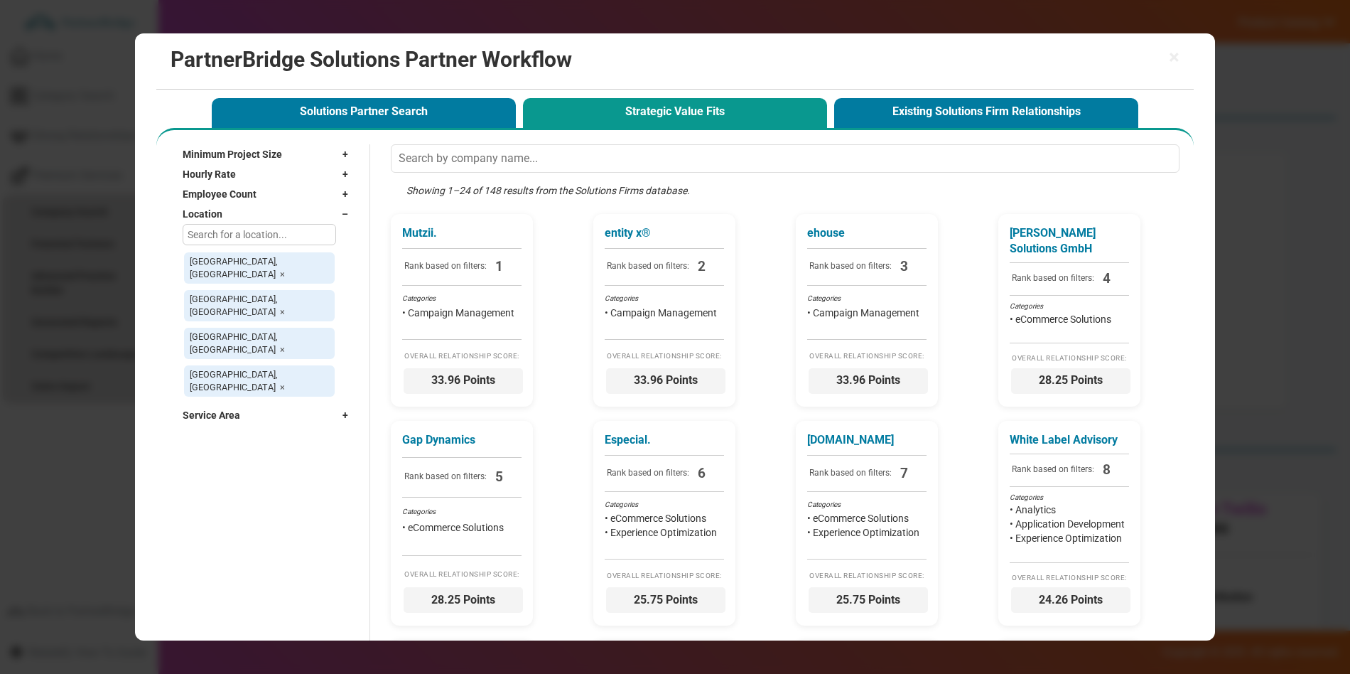
click at [234, 408] on span "Service Area" at bounding box center [212, 415] width 58 height 14
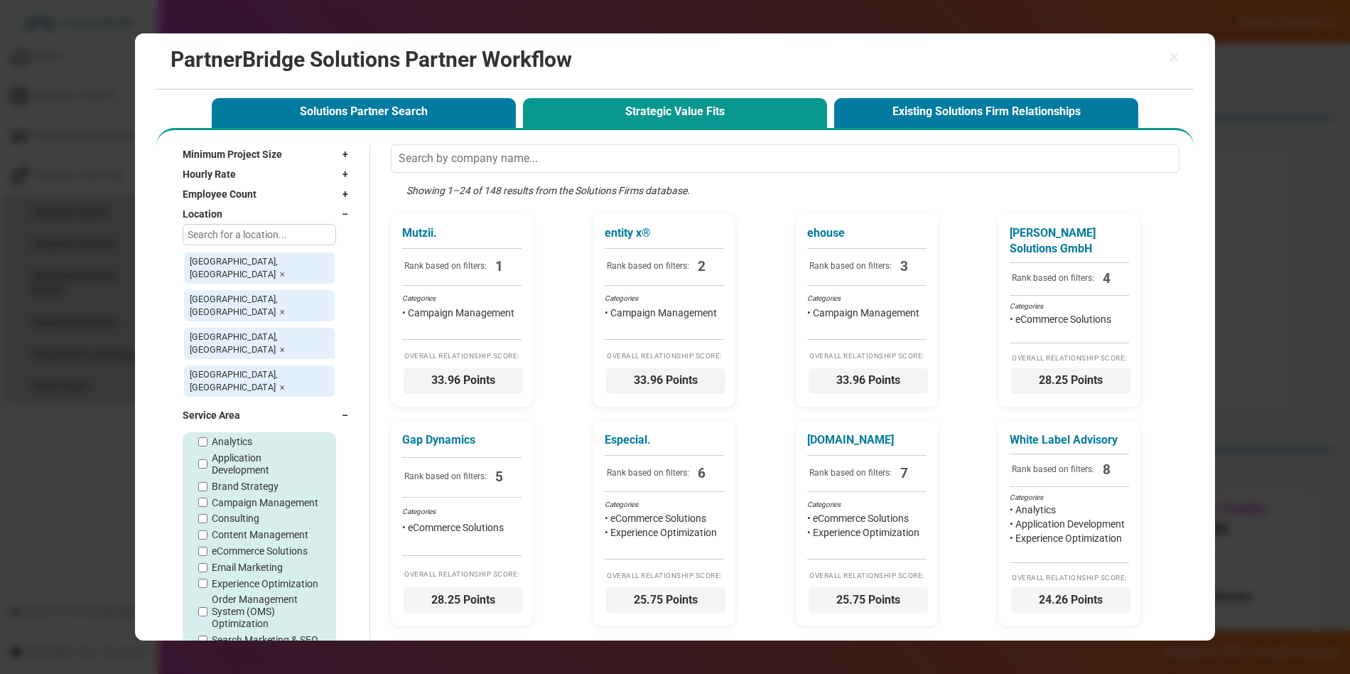
scroll to position [21, 0]
click at [261, 471] on label "Brand Strategy" at bounding box center [245, 477] width 67 height 12
click at [207, 473] on input "Brand Strategy" at bounding box center [202, 477] width 9 height 9
checkbox input "true"
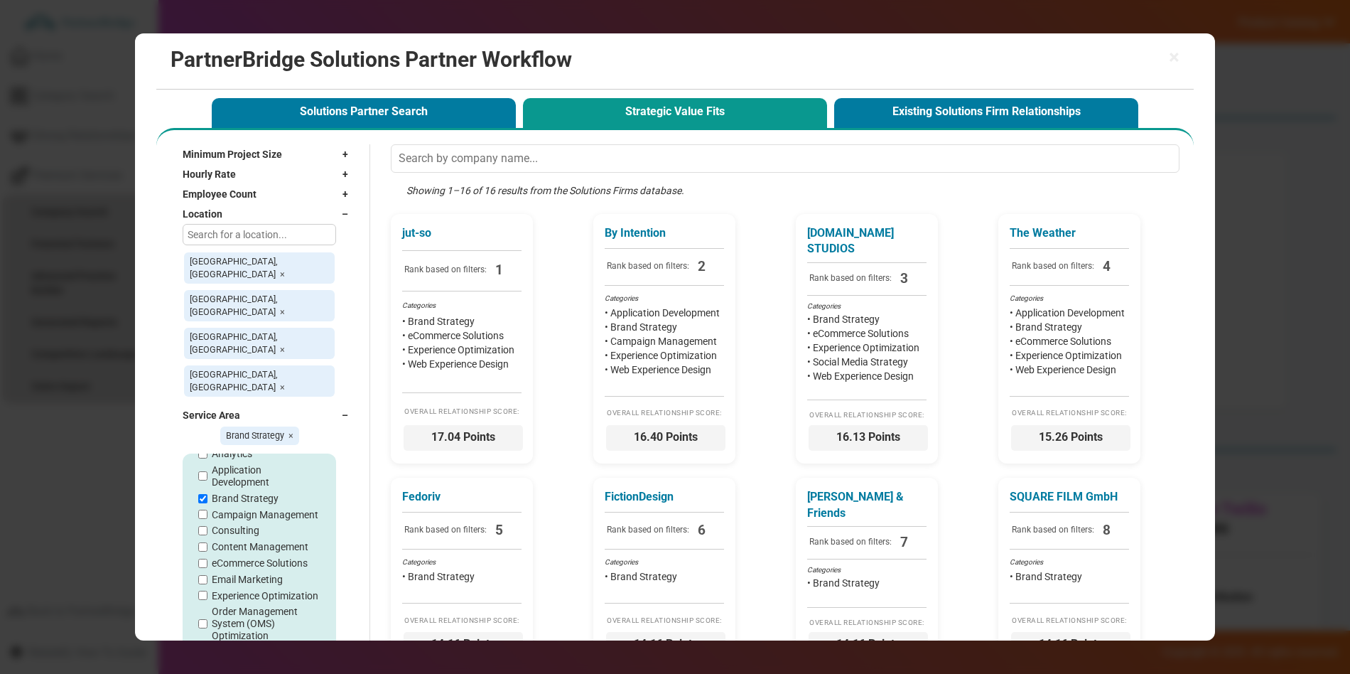
click at [259, 464] on label "Application Development" at bounding box center [266, 476] width 109 height 24
click at [207, 471] on input "Application Development" at bounding box center [202, 475] width 9 height 9
checkbox input "true"
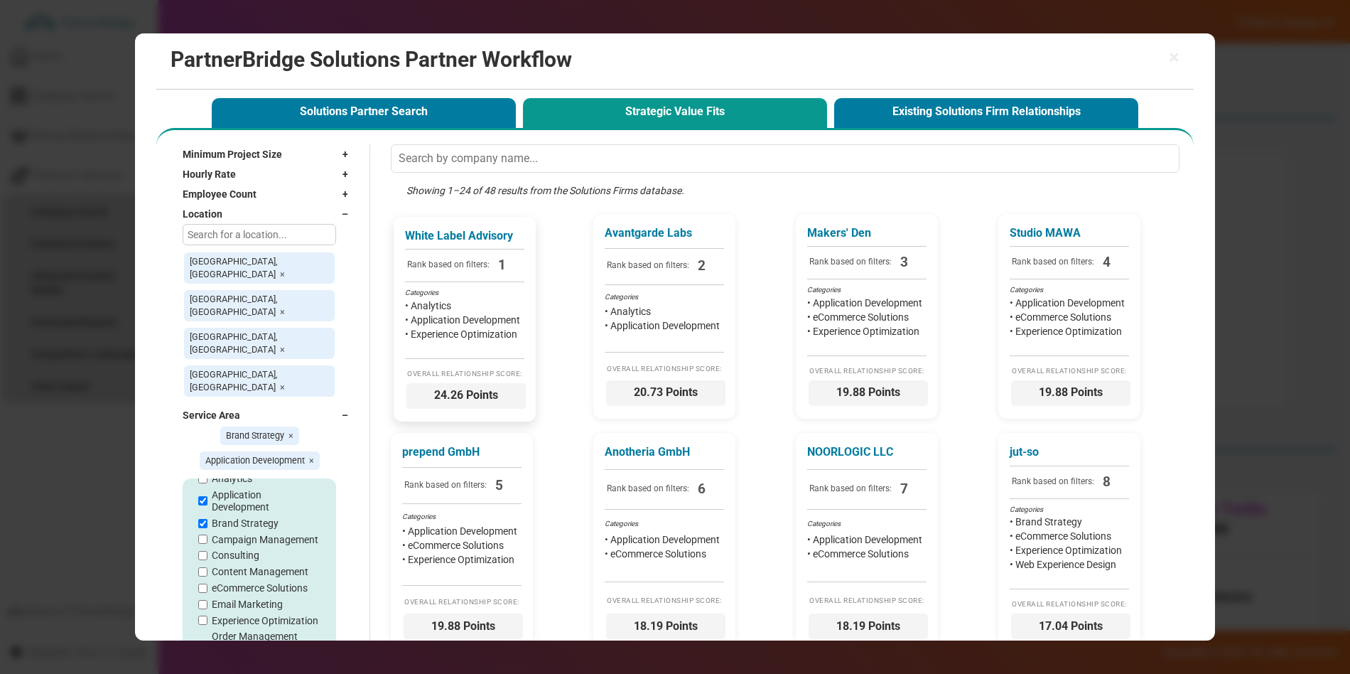
click at [480, 244] on div "White Label Advisory Rank based on filters: 1 Categories • Analytics • Applicat…" at bounding box center [465, 319] width 142 height 205
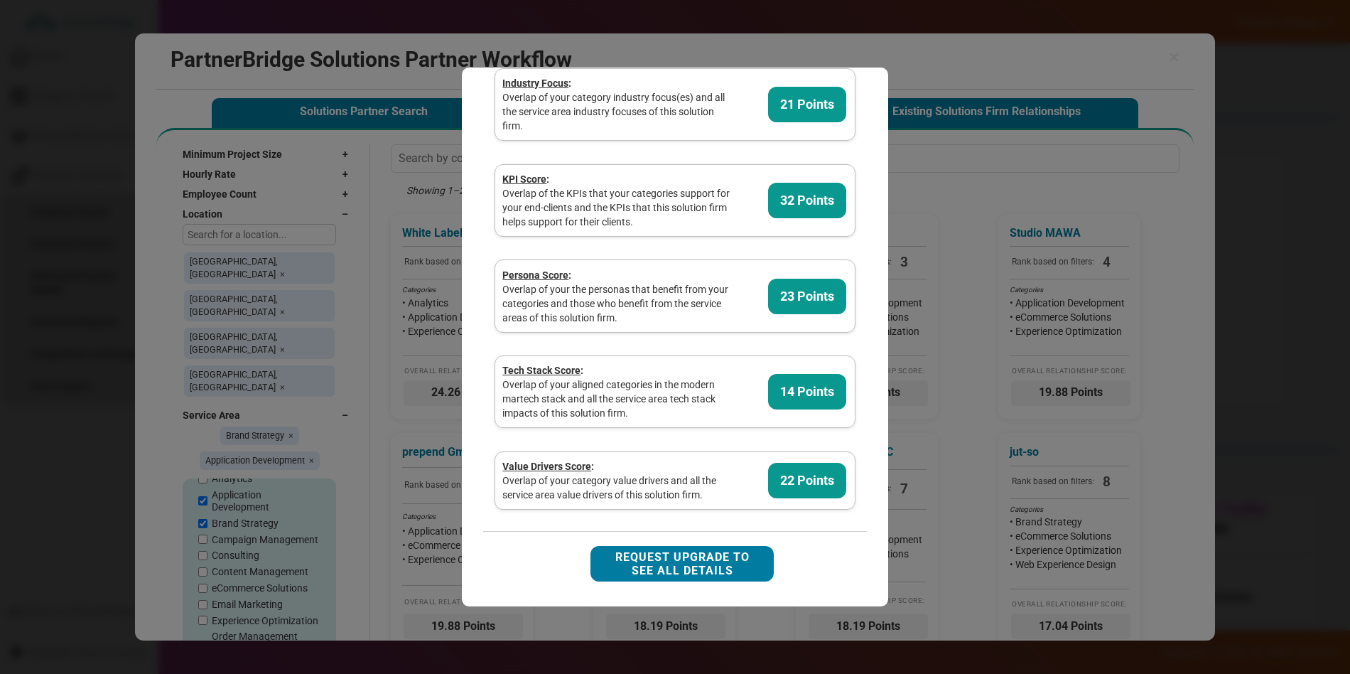
scroll to position [0, 0]
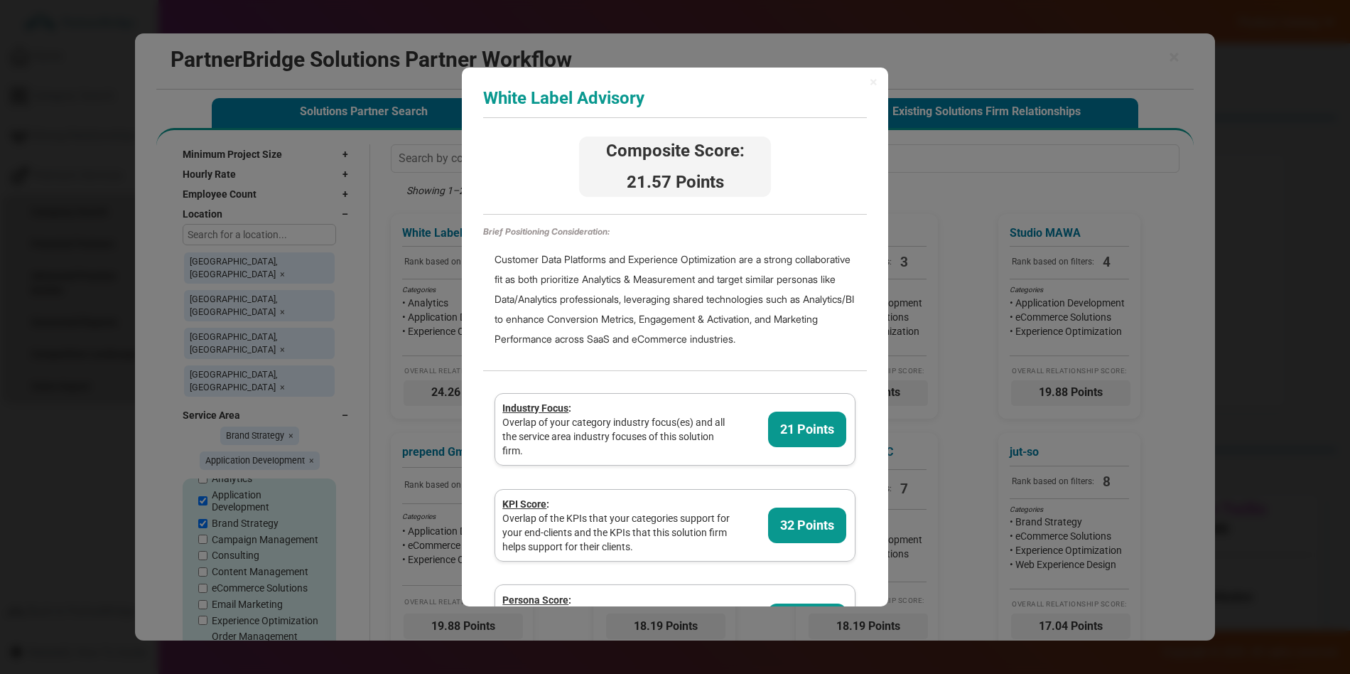
click at [861, 90] on h3 "White Label Advisory" at bounding box center [675, 98] width 384 height 18
click at [873, 80] on span "×" at bounding box center [874, 82] width 8 height 14
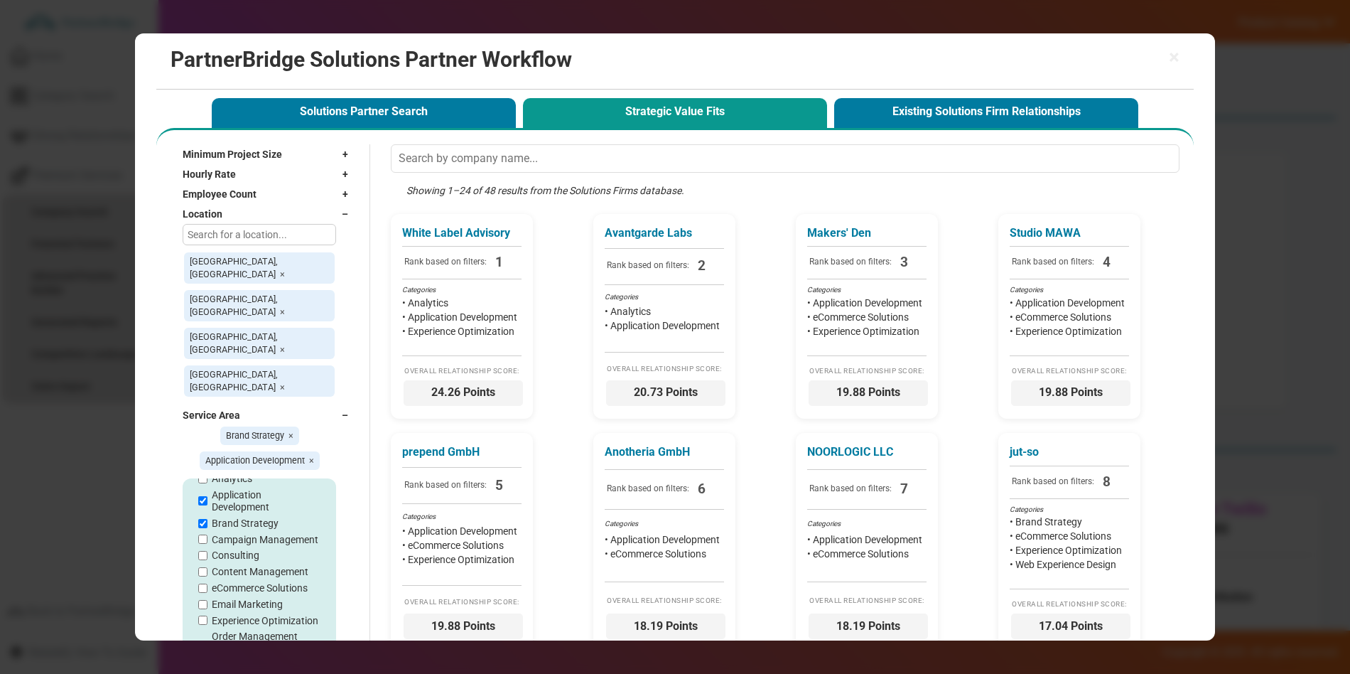
click at [325, 405] on div "Service Area –" at bounding box center [269, 415] width 173 height 20
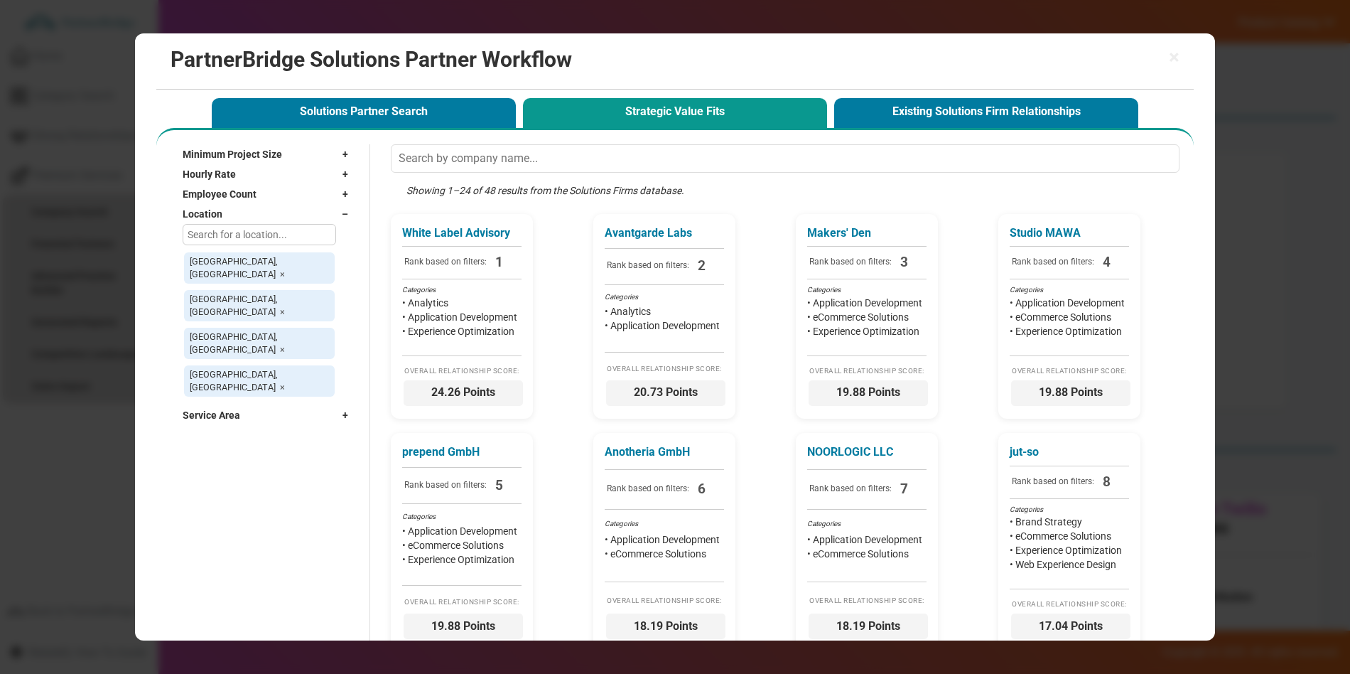
drag, startPoint x: 350, startPoint y: 214, endPoint x: 392, endPoint y: 213, distance: 42.6
click at [350, 214] on span "–" at bounding box center [349, 214] width 14 height 14
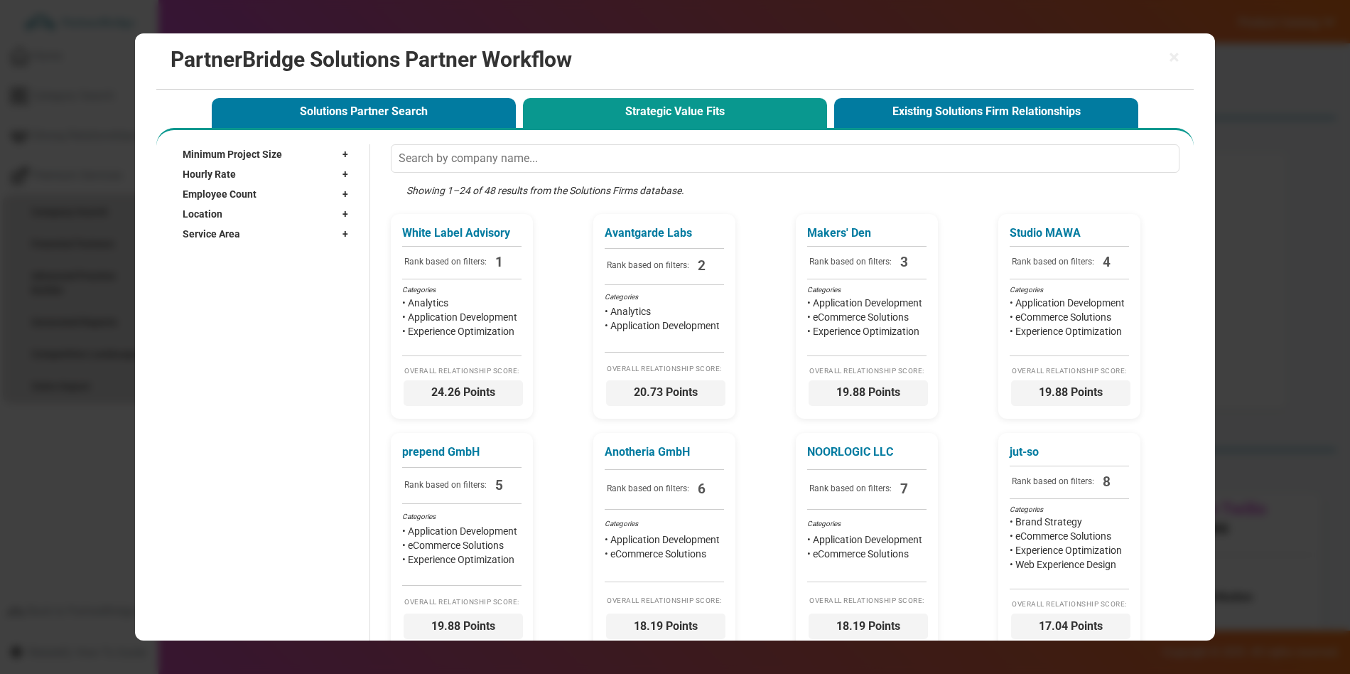
drag, startPoint x: 1110, startPoint y: 78, endPoint x: 1137, endPoint y: 68, distance: 28.8
click at [1137, 68] on div "× PartnerBridge Solutions Partner Workflow" at bounding box center [674, 61] width 1037 height 56
click at [1174, 62] on span "×" at bounding box center [1174, 58] width 11 height 20
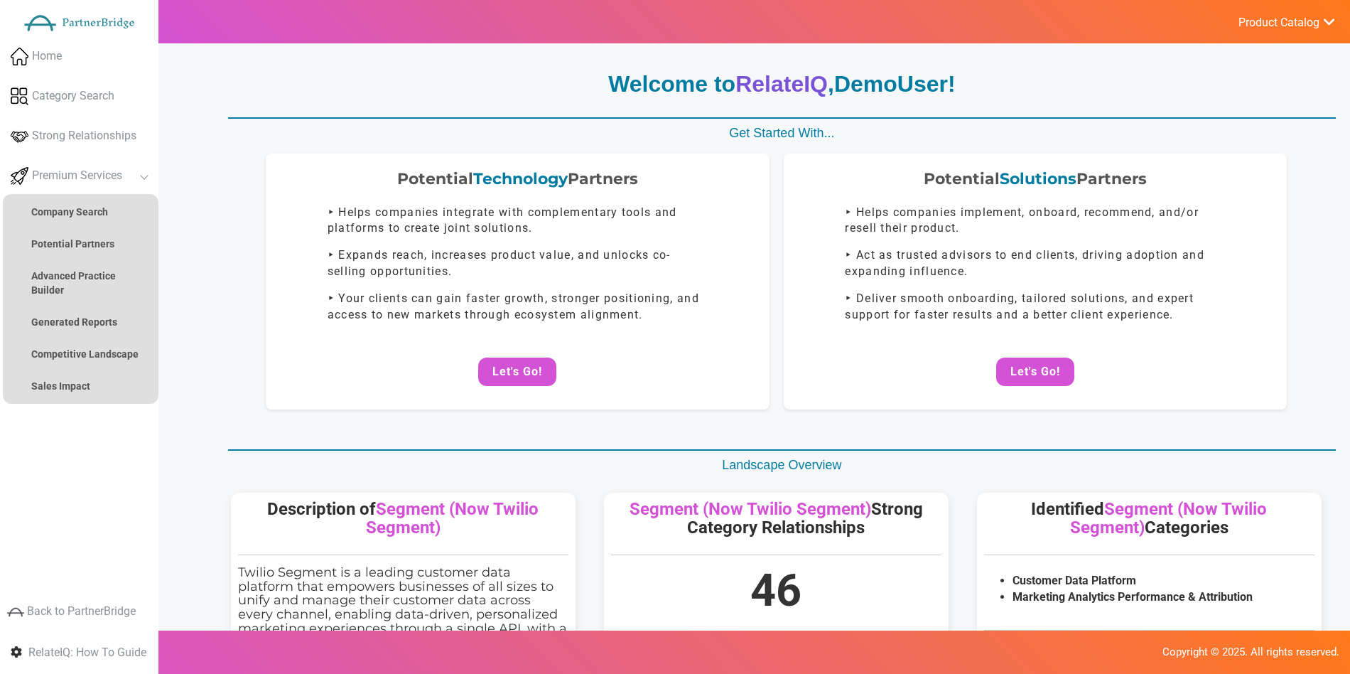
click at [1303, 23] on span "Product Catalog" at bounding box center [1279, 23] width 81 height 14
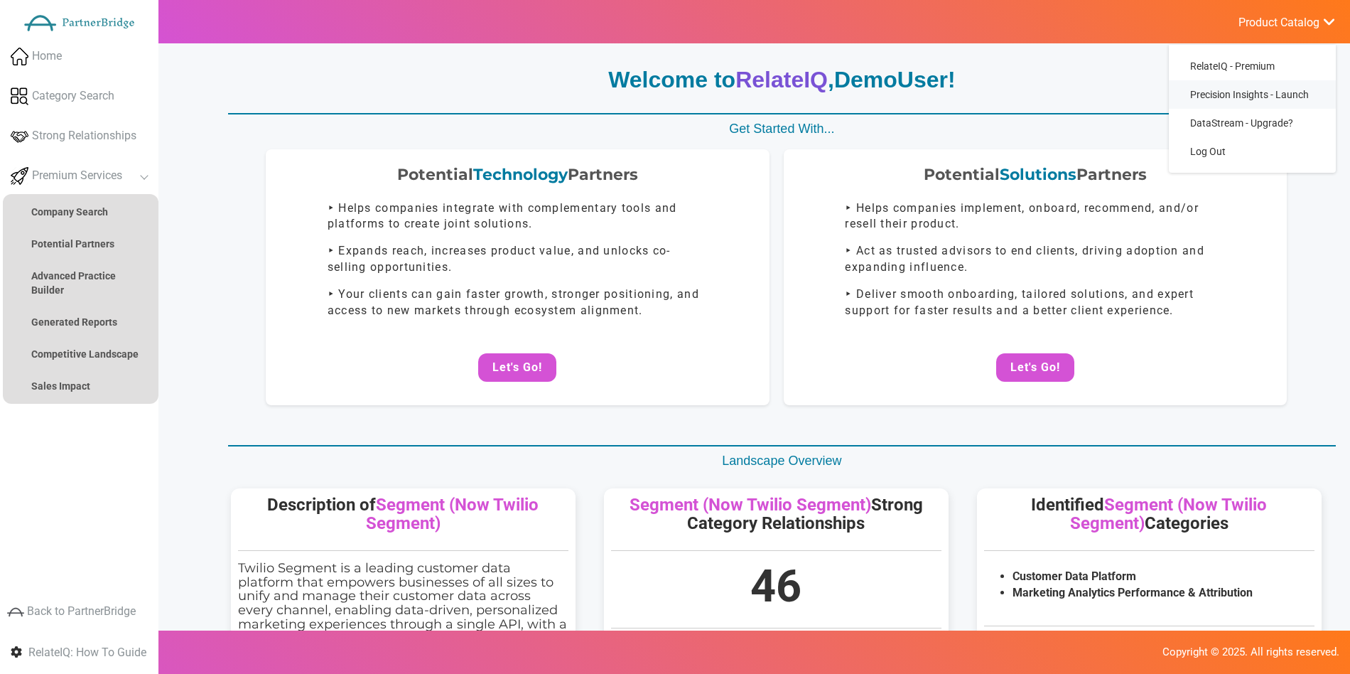
click at [1236, 94] on span "Precision Insights - Launch" at bounding box center [1249, 94] width 119 height 11
